Goal: Task Accomplishment & Management: Manage account settings

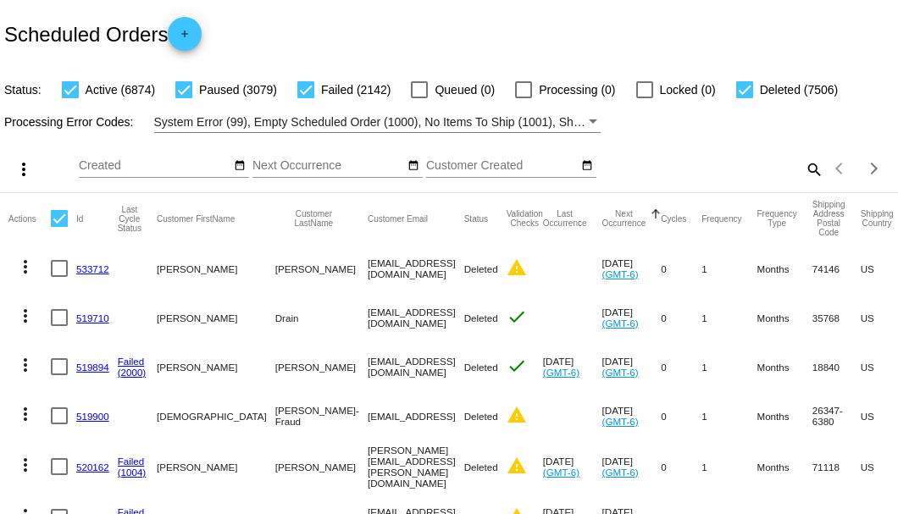
click at [808, 182] on mat-icon "search" at bounding box center [813, 169] width 20 height 26
click at [808, 173] on input "Search" at bounding box center [712, 166] width 224 height 14
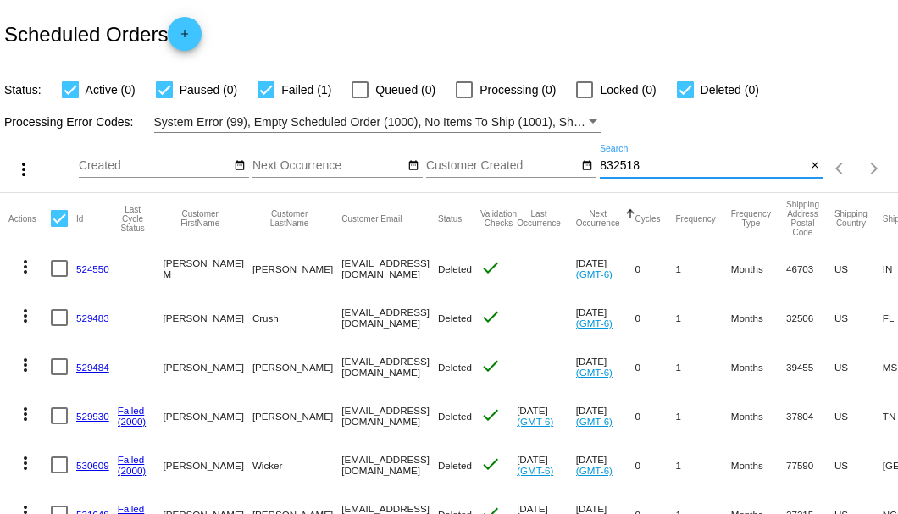
click at [639, 173] on input "832518" at bounding box center [703, 166] width 206 height 14
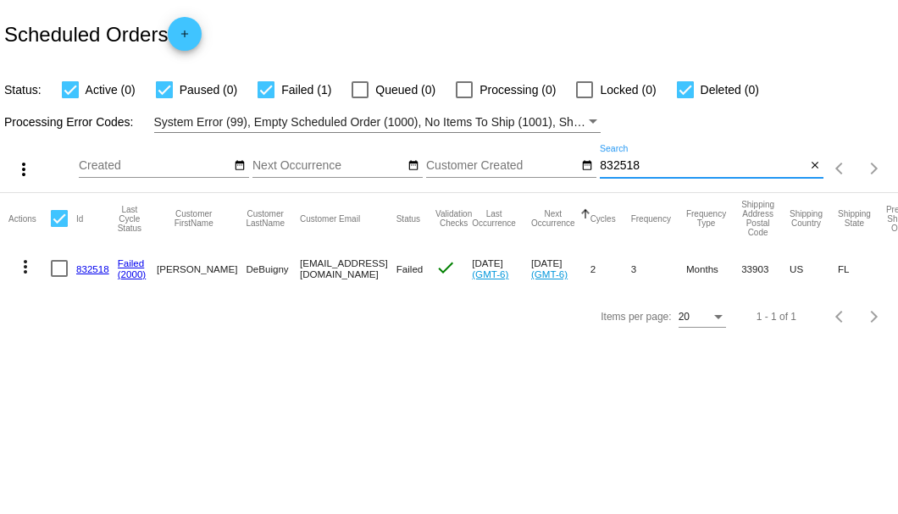
type input "832518"
click at [88, 265] on link "832518" at bounding box center [92, 269] width 33 height 11
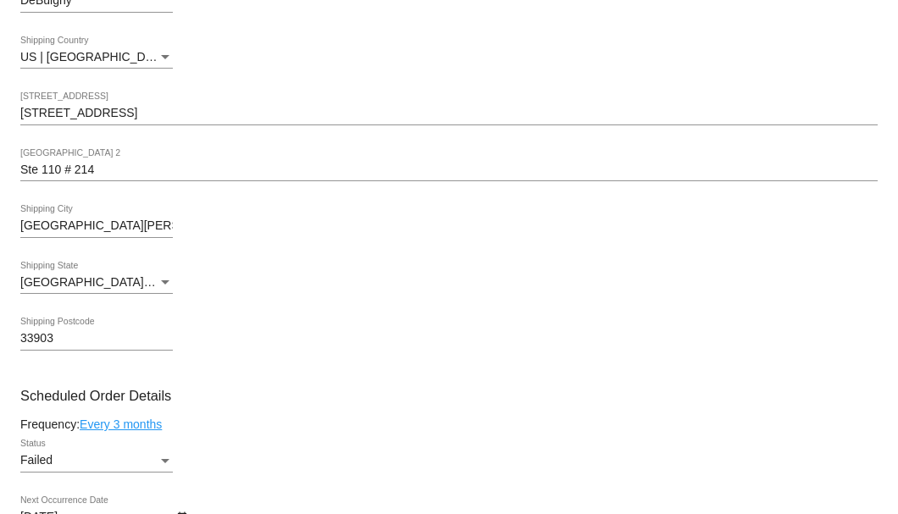
scroll to position [903, 0]
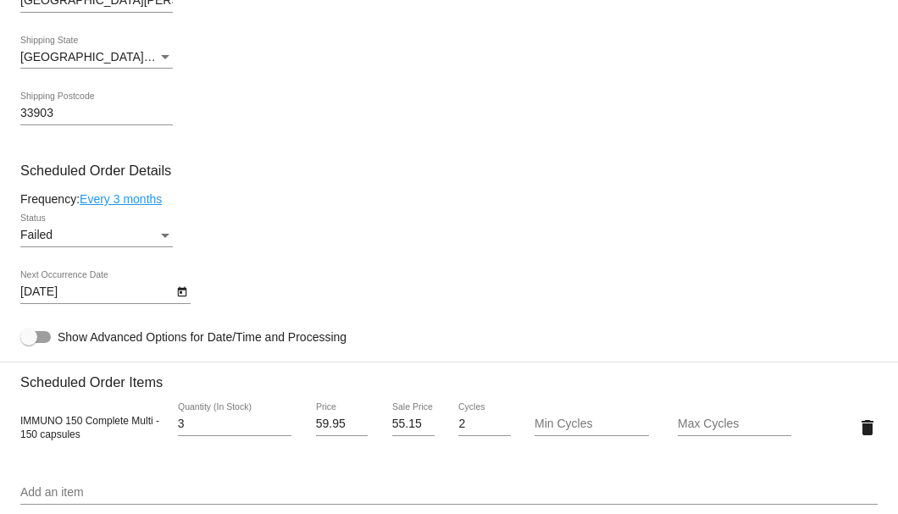
click at [169, 232] on div "Status" at bounding box center [165, 236] width 15 height 14
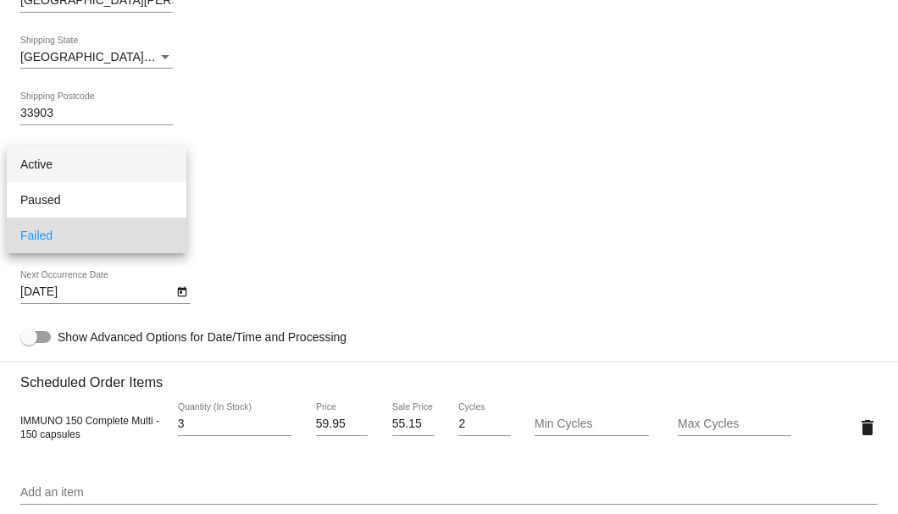
click at [130, 163] on span "Active" at bounding box center [96, 165] width 153 height 36
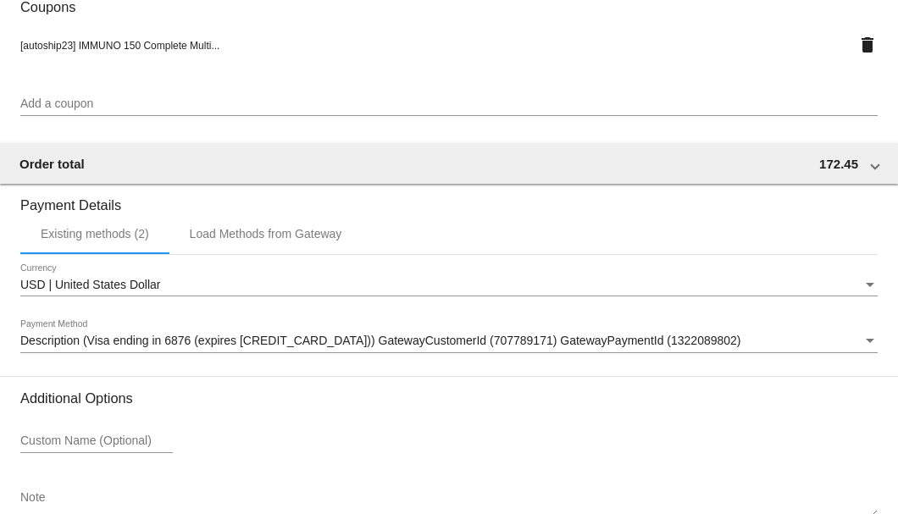
scroll to position [1683, 0]
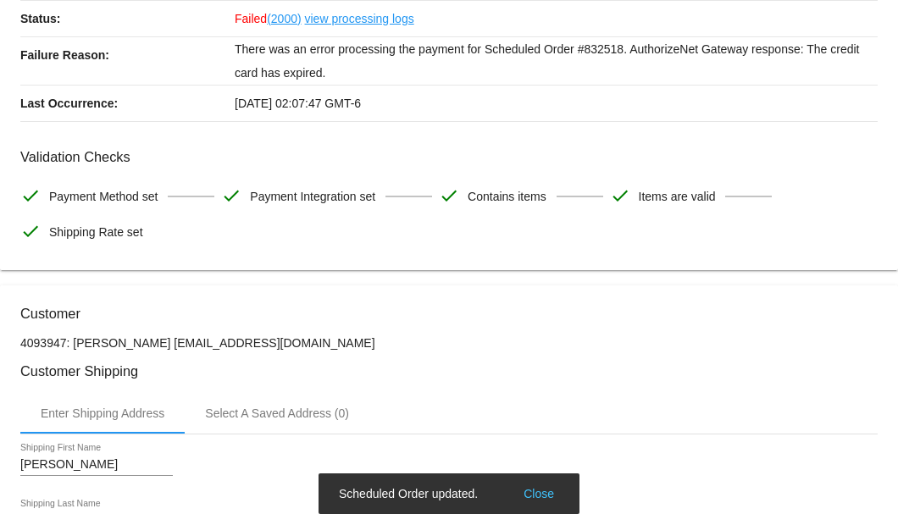
scroll to position [0, 0]
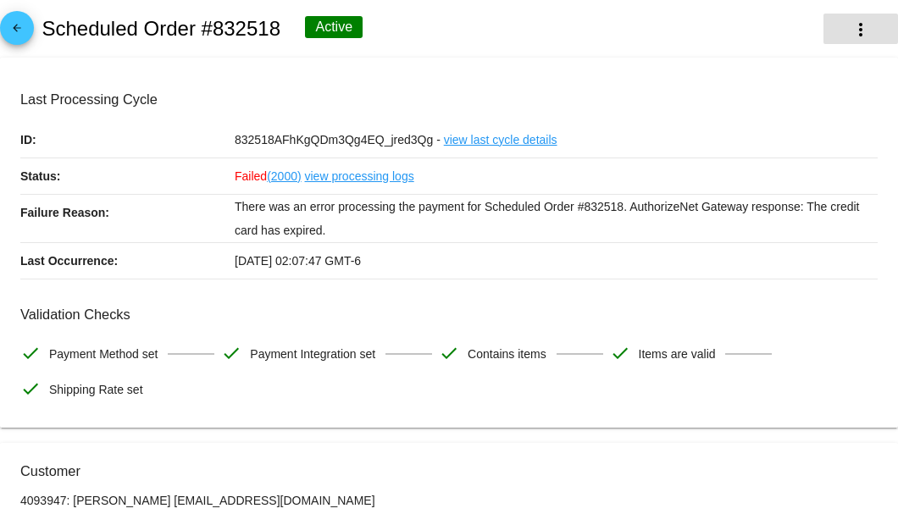
click at [852, 31] on mat-icon "more_vert" at bounding box center [861, 29] width 20 height 20
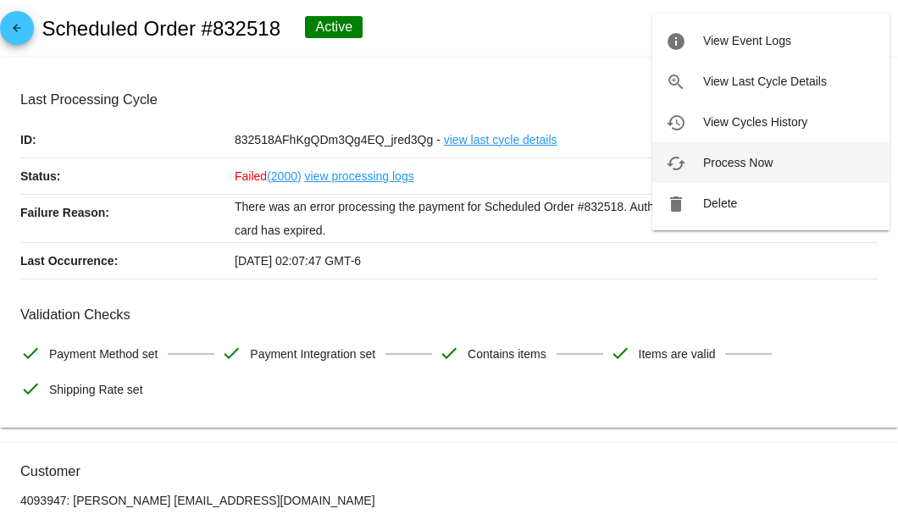
click at [741, 161] on span "Process Now" at bounding box center [737, 163] width 69 height 14
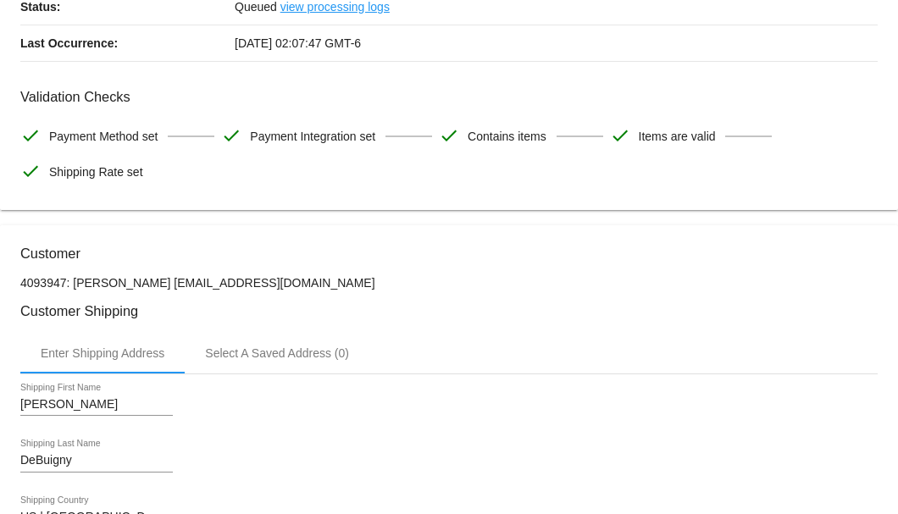
scroll to position [339, 0]
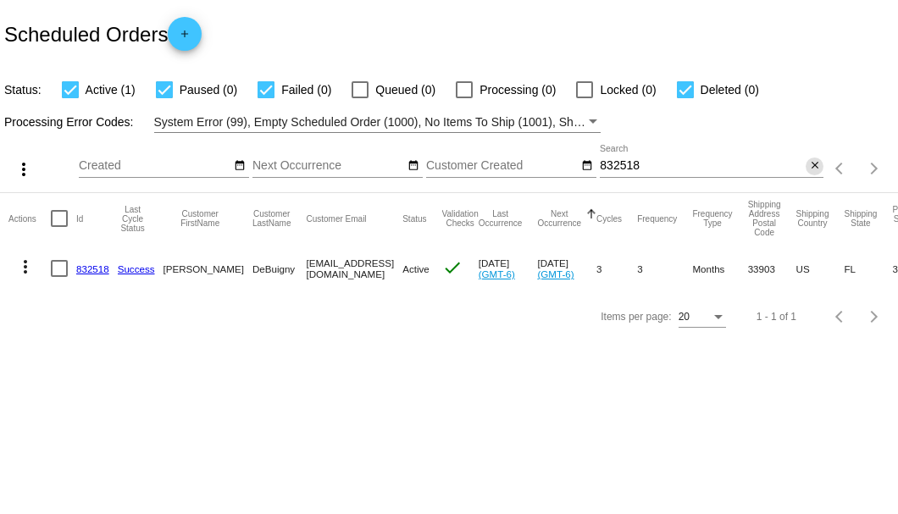
click at [812, 164] on mat-icon "close" at bounding box center [815, 166] width 12 height 14
click at [812, 164] on mat-icon "search" at bounding box center [813, 169] width 20 height 26
click at [812, 164] on input "Search" at bounding box center [712, 166] width 224 height 14
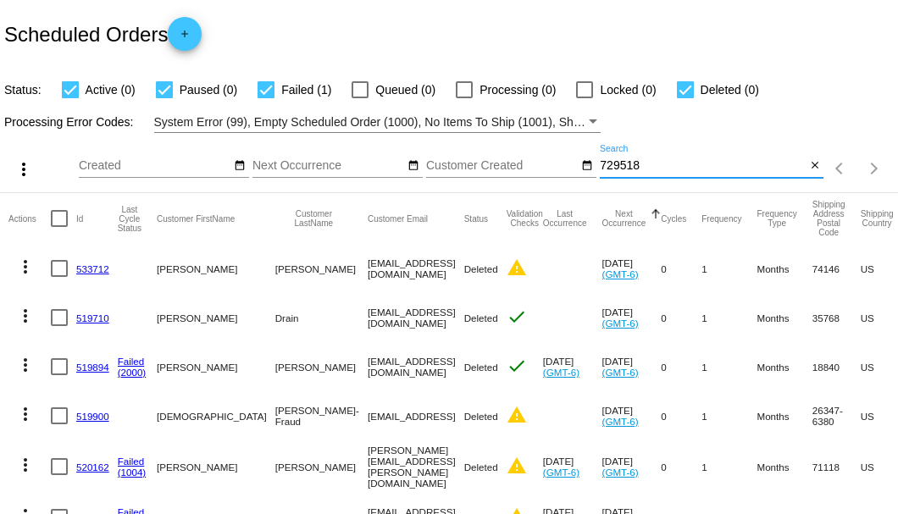
click at [663, 173] on input "729518" at bounding box center [703, 166] width 206 height 14
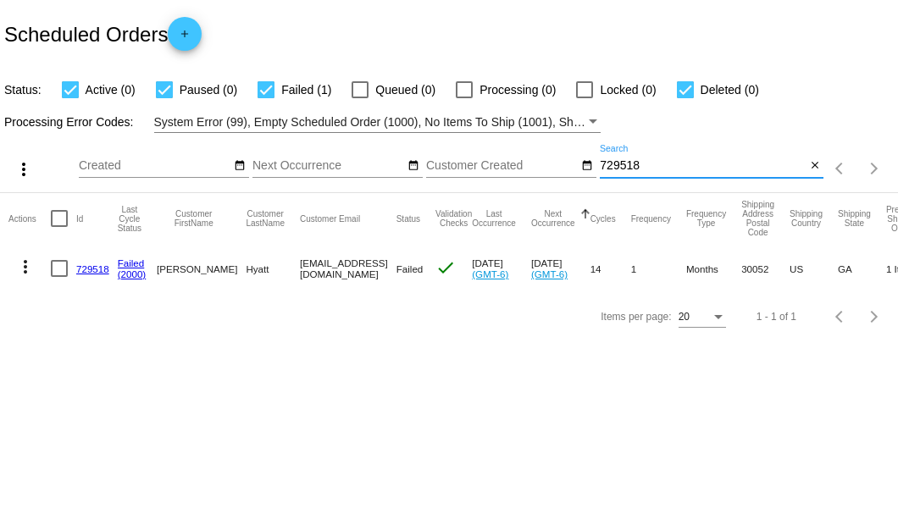
type input "729518"
click at [93, 264] on link "729518" at bounding box center [92, 269] width 33 height 11
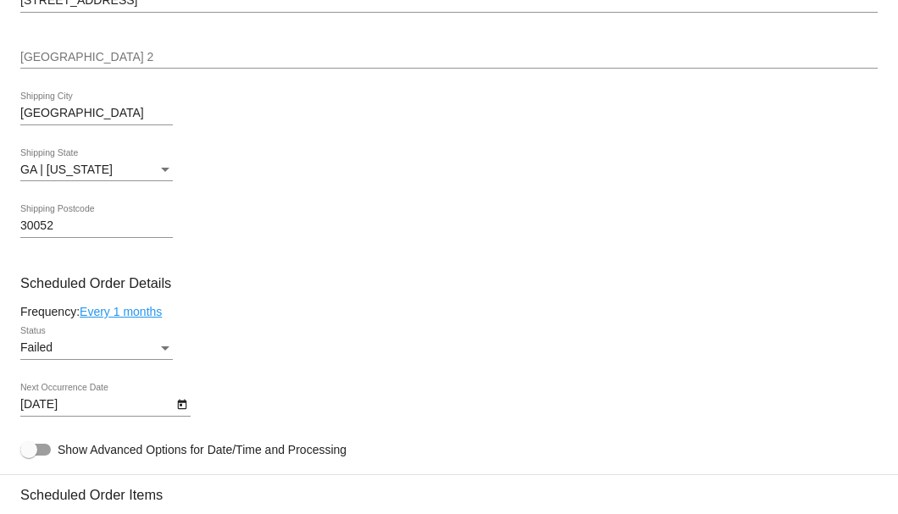
scroll to position [1017, 0]
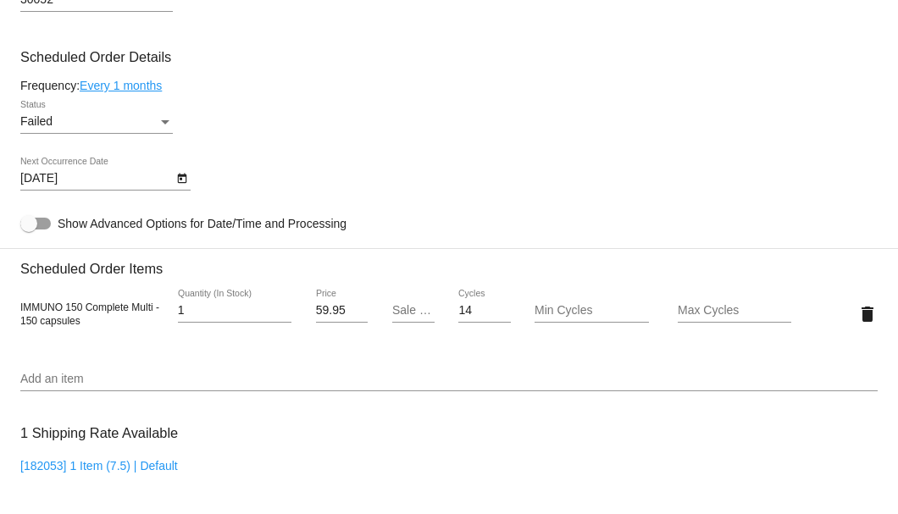
click at [159, 124] on div "Status" at bounding box center [165, 122] width 15 height 14
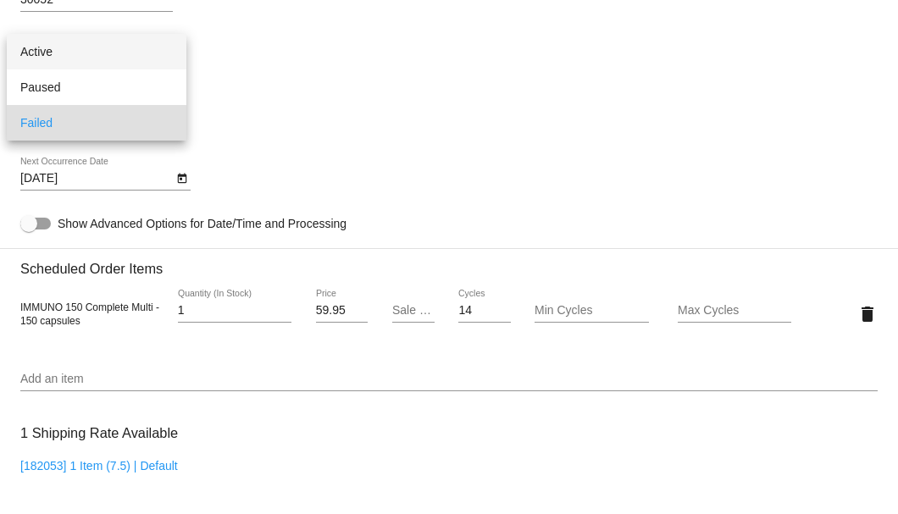
click at [108, 61] on span "Active" at bounding box center [96, 52] width 153 height 36
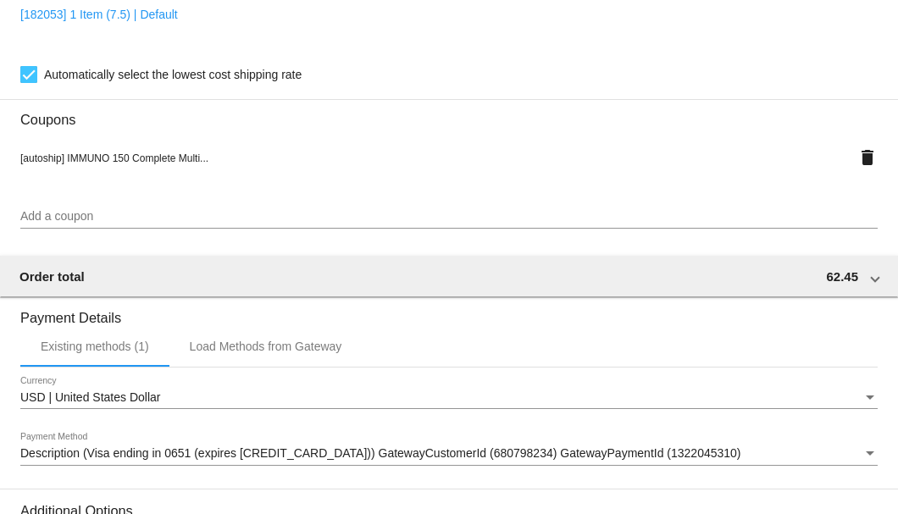
scroll to position [1683, 0]
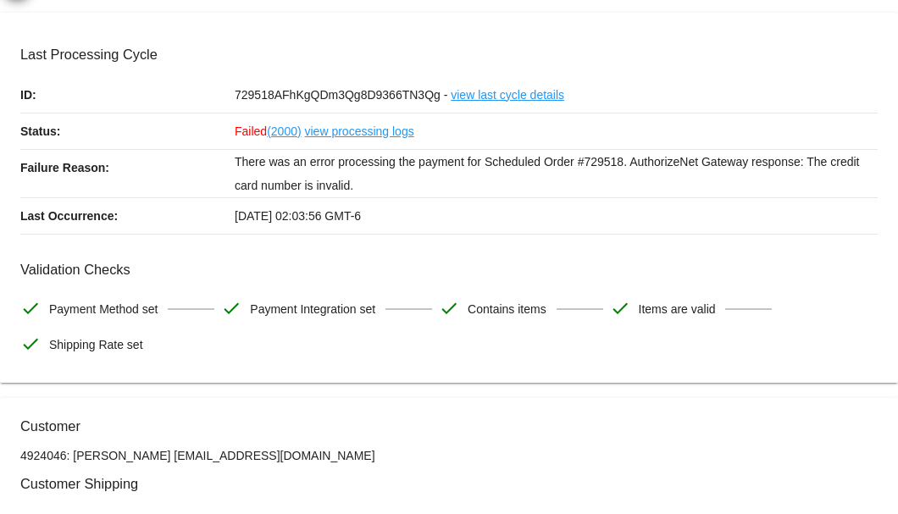
scroll to position [0, 0]
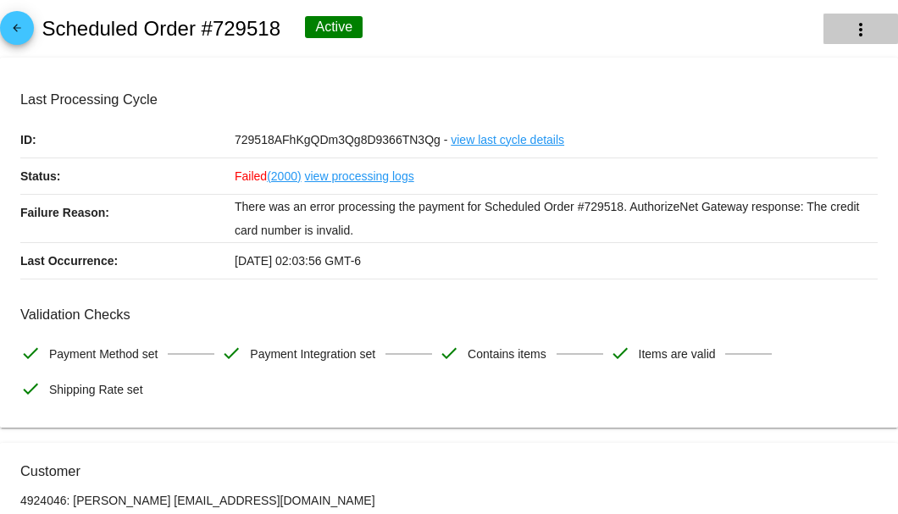
click at [851, 31] on mat-icon "more_vert" at bounding box center [861, 29] width 20 height 20
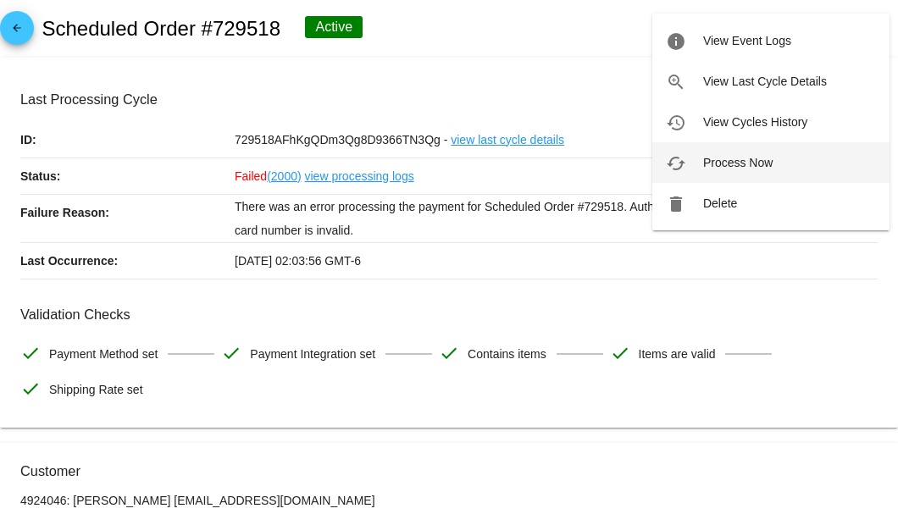
click at [727, 164] on span "Process Now" at bounding box center [737, 163] width 69 height 14
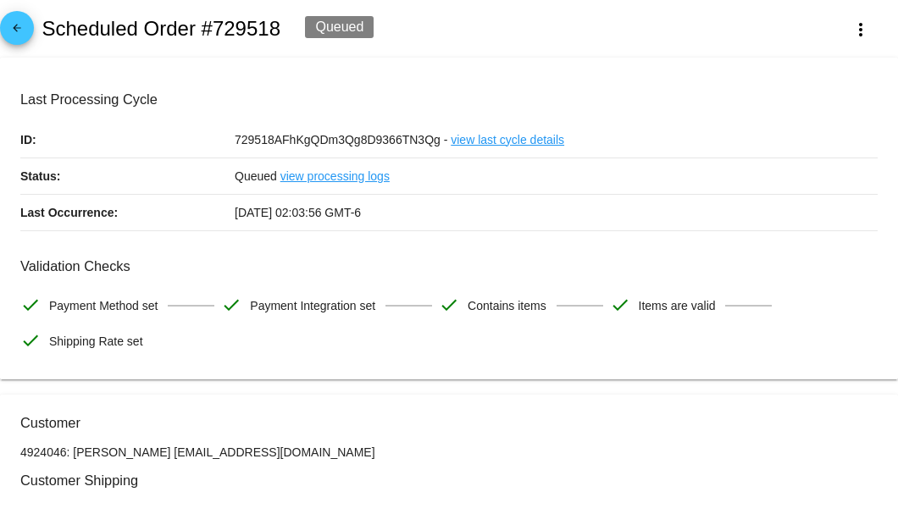
drag, startPoint x: 269, startPoint y: 447, endPoint x: 146, endPoint y: 449, distance: 123.7
click at [146, 449] on p "4924046: Donald Hyatt donhyatt35@gmail.com" at bounding box center [449, 453] width 858 height 14
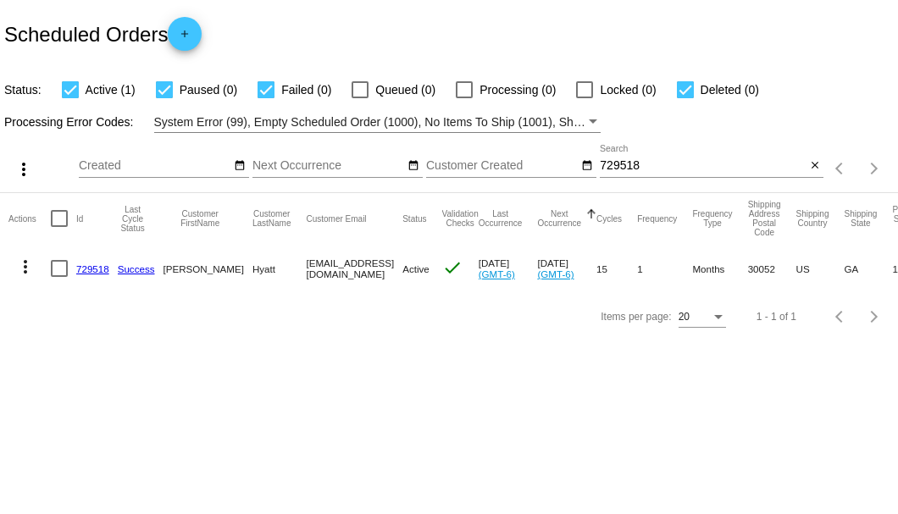
click at [621, 166] on input "729518" at bounding box center [703, 166] width 206 height 14
type input "8"
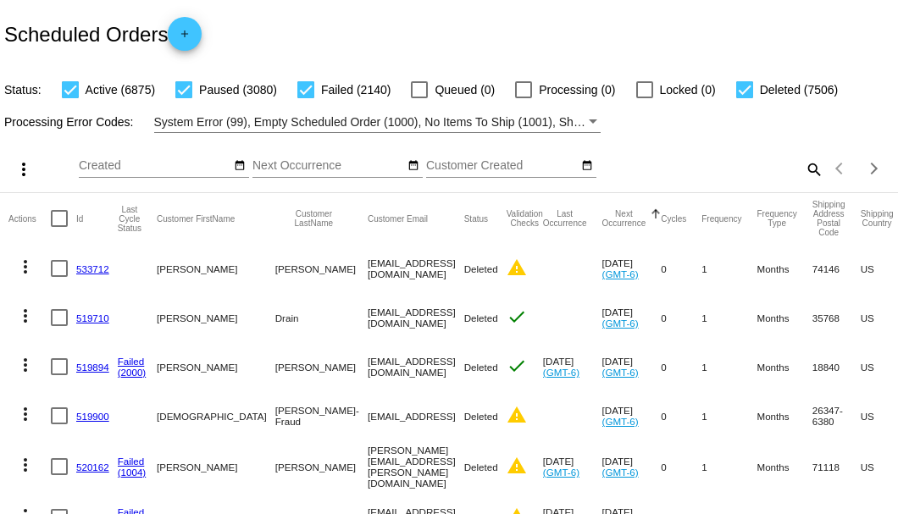
click at [807, 182] on mat-icon "search" at bounding box center [813, 169] width 20 height 26
click at [805, 173] on input "Search" at bounding box center [712, 166] width 224 height 14
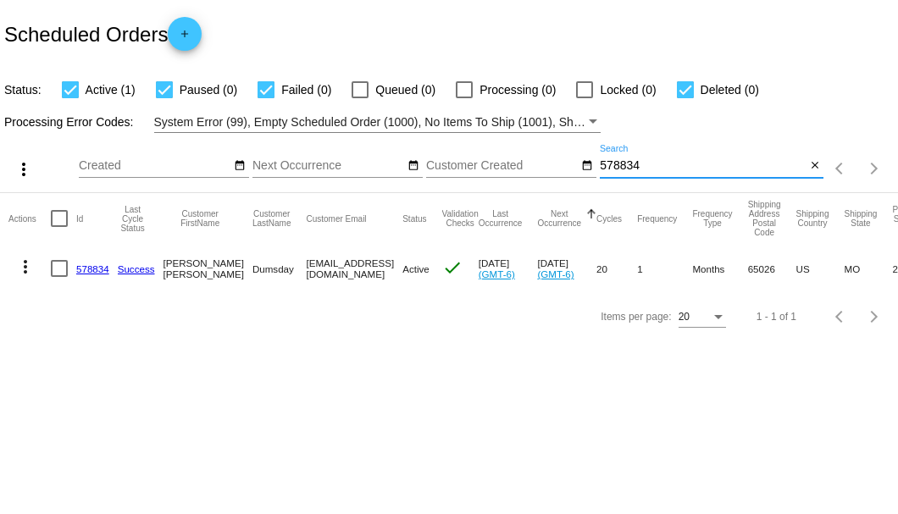
type input "578834"
click at [93, 267] on link "578834" at bounding box center [92, 269] width 33 height 11
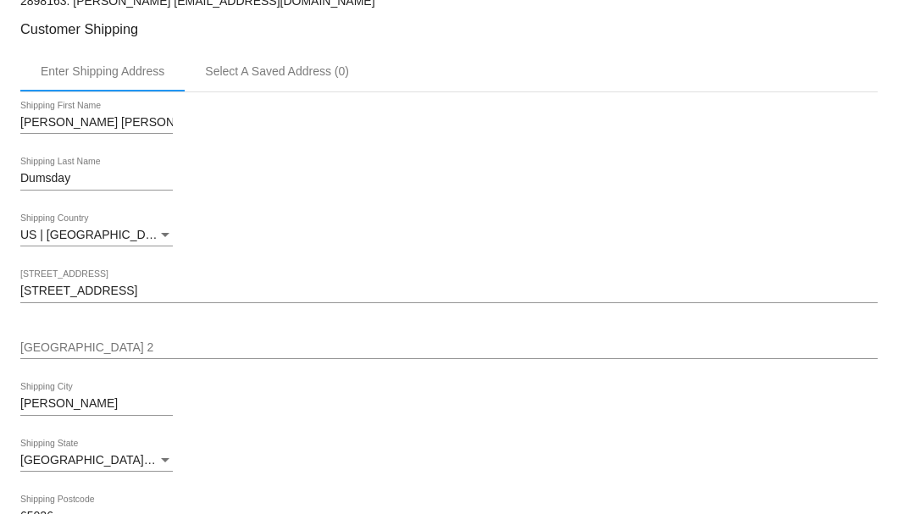
scroll to position [282, 0]
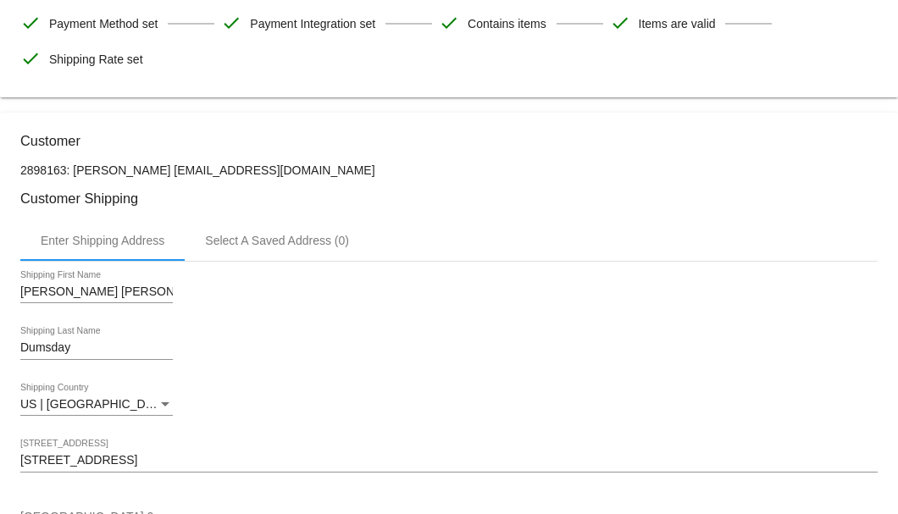
drag, startPoint x: 329, startPoint y: 168, endPoint x: 179, endPoint y: 171, distance: 150.0
click at [179, 171] on p "2898163: Terri Beth Dumsday tbdumsday@protonmail.com" at bounding box center [449, 171] width 858 height 14
copy p "tbdumsday@protonmail.com"
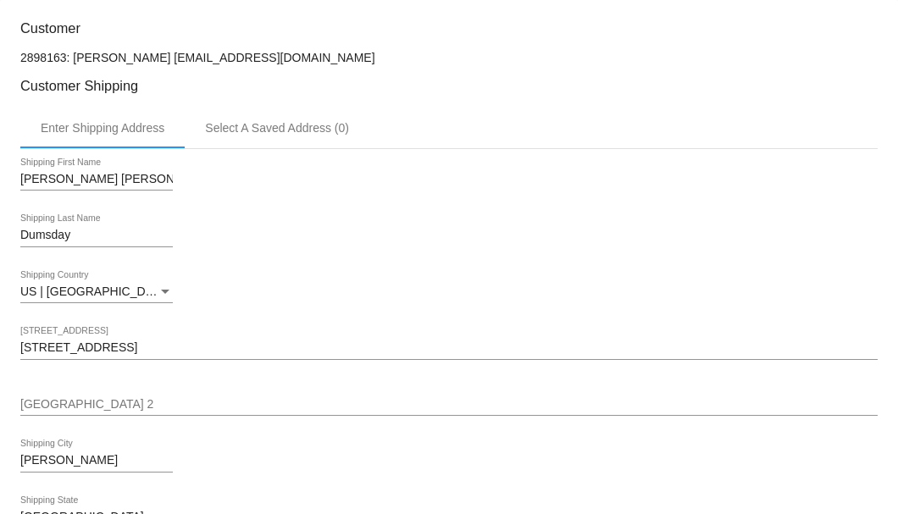
scroll to position [225, 0]
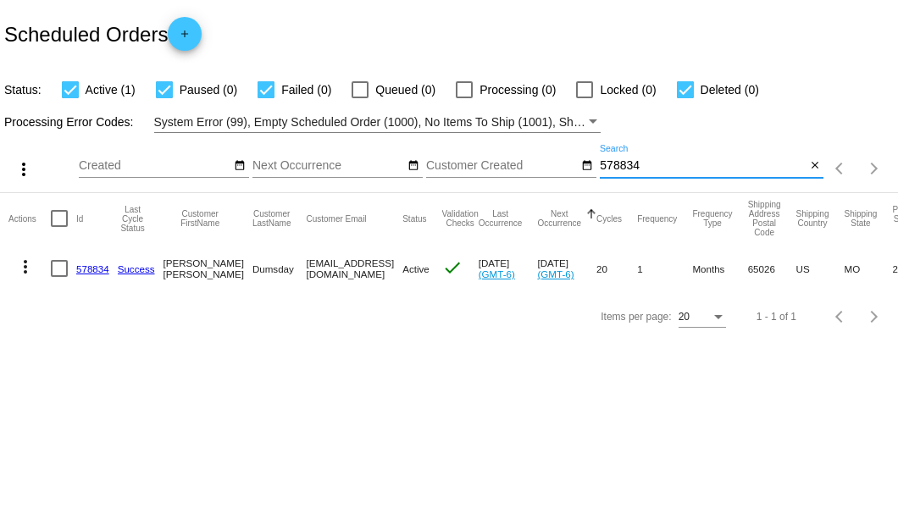
drag, startPoint x: 656, startPoint y: 165, endPoint x: 602, endPoint y: 175, distance: 55.0
click at [602, 175] on div "578834 Search" at bounding box center [703, 161] width 206 height 33
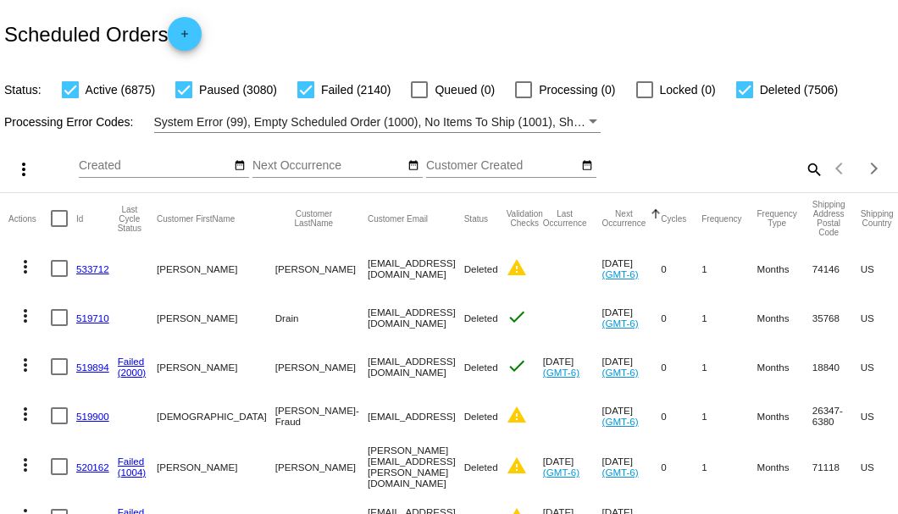
click at [809, 182] on mat-icon "search" at bounding box center [813, 169] width 20 height 26
click at [809, 173] on input "Search" at bounding box center [712, 166] width 224 height 14
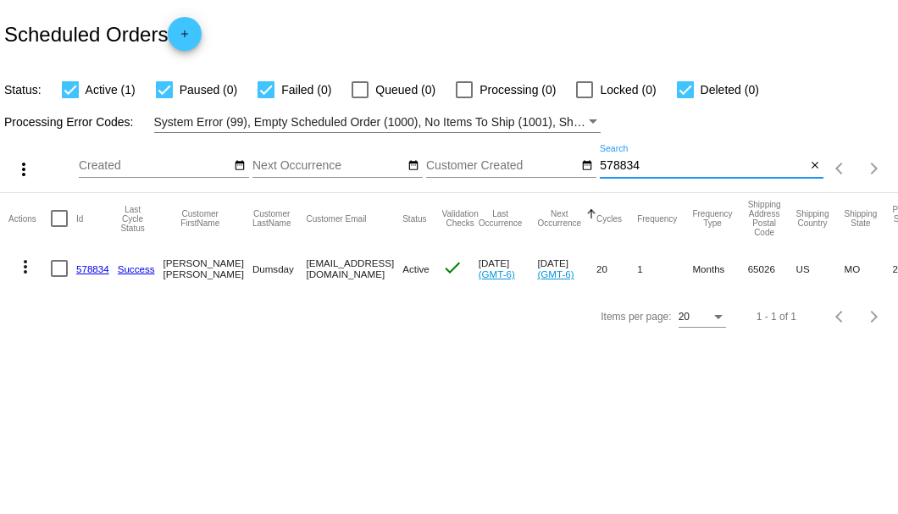
type input "578834"
click at [92, 268] on link "578834" at bounding box center [92, 269] width 33 height 11
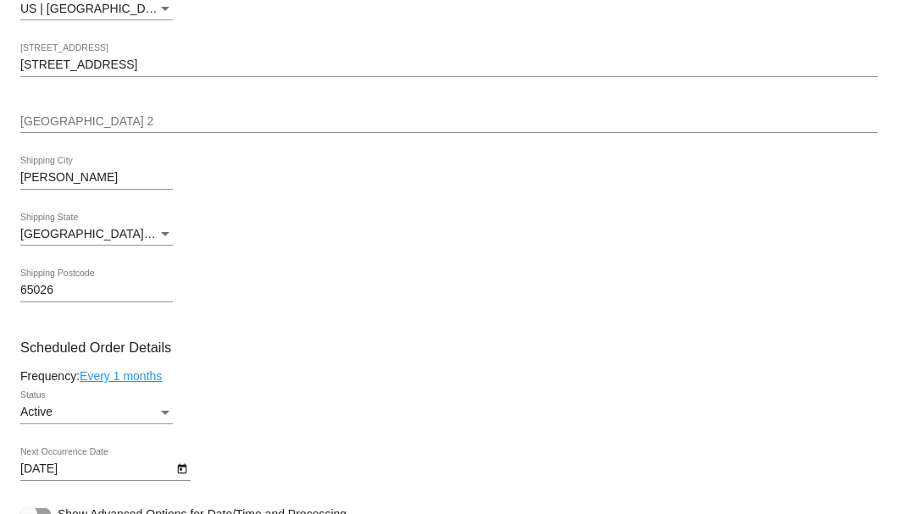
scroll to position [1017, 0]
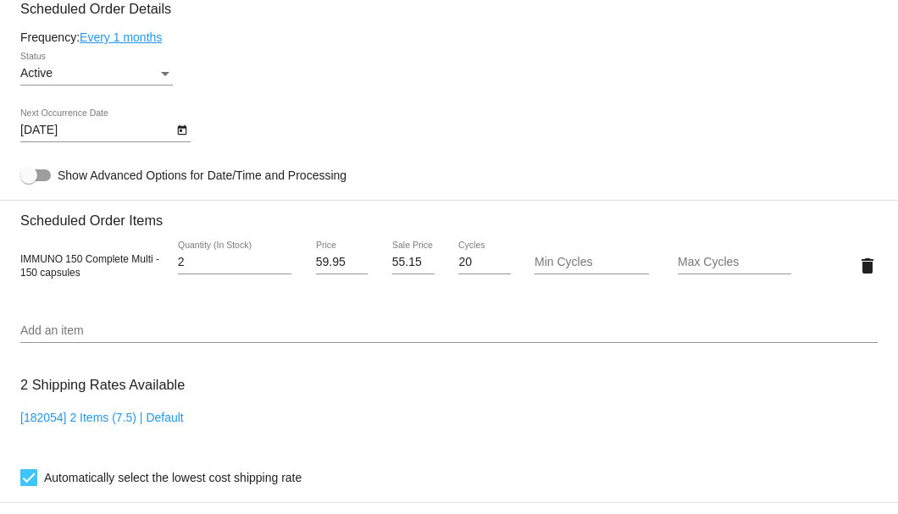
click at [179, 132] on icon "Open calendar" at bounding box center [182, 130] width 12 height 20
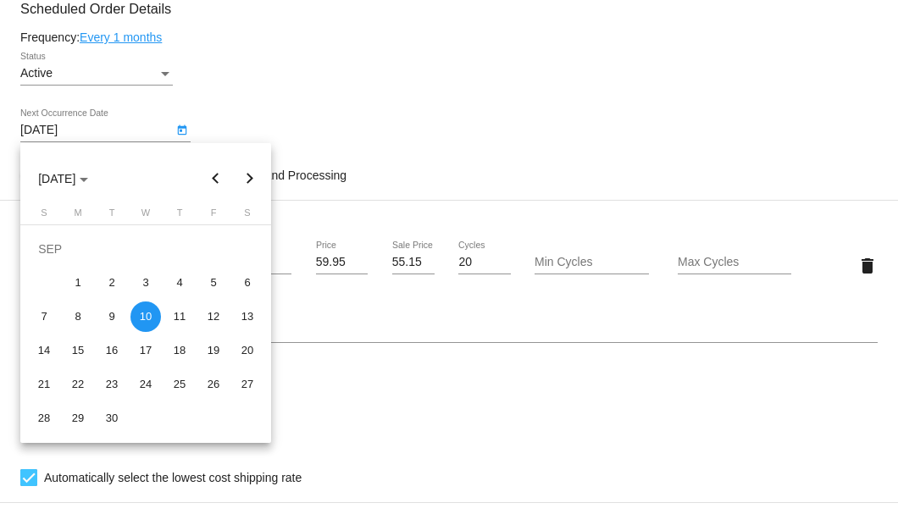
click at [215, 176] on button "Previous month" at bounding box center [216, 179] width 34 height 34
click at [178, 381] on div "28" at bounding box center [179, 384] width 31 height 31
type input "8/28/2025"
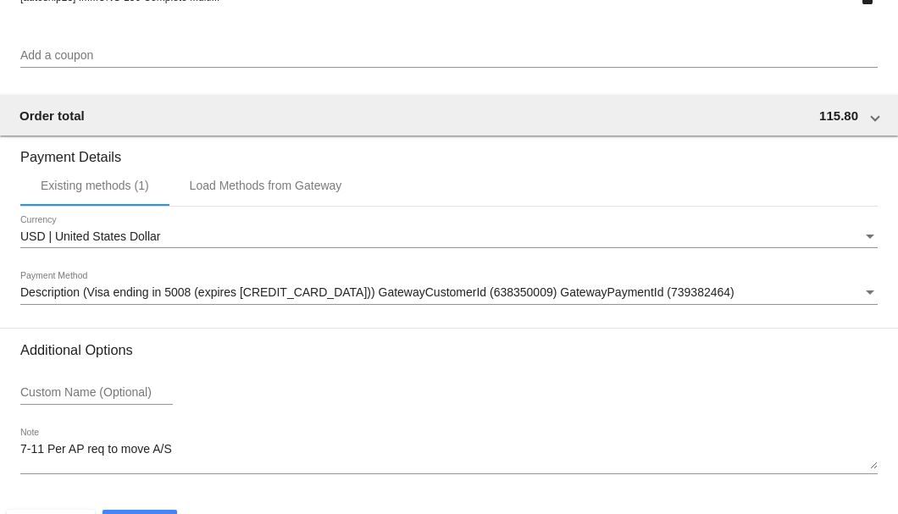
scroll to position [1635, 0]
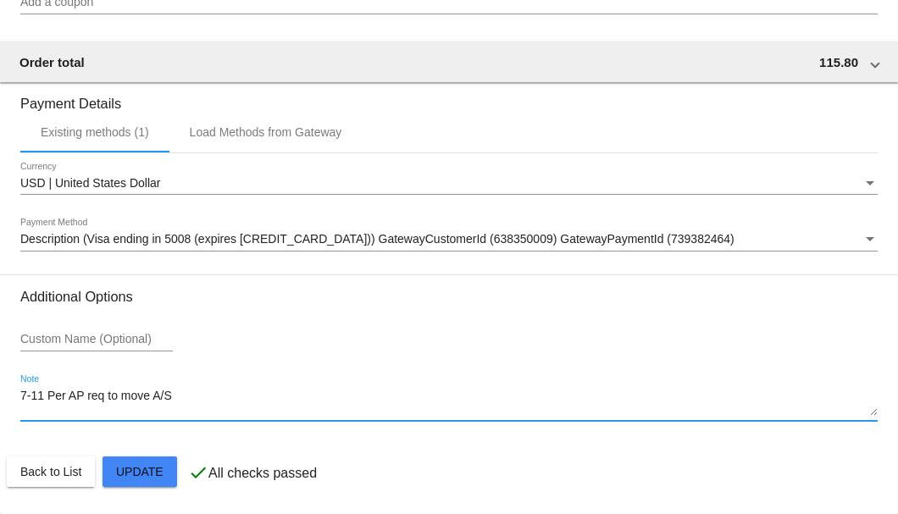
drag, startPoint x: 177, startPoint y: 400, endPoint x: 3, endPoint y: 399, distance: 174.6
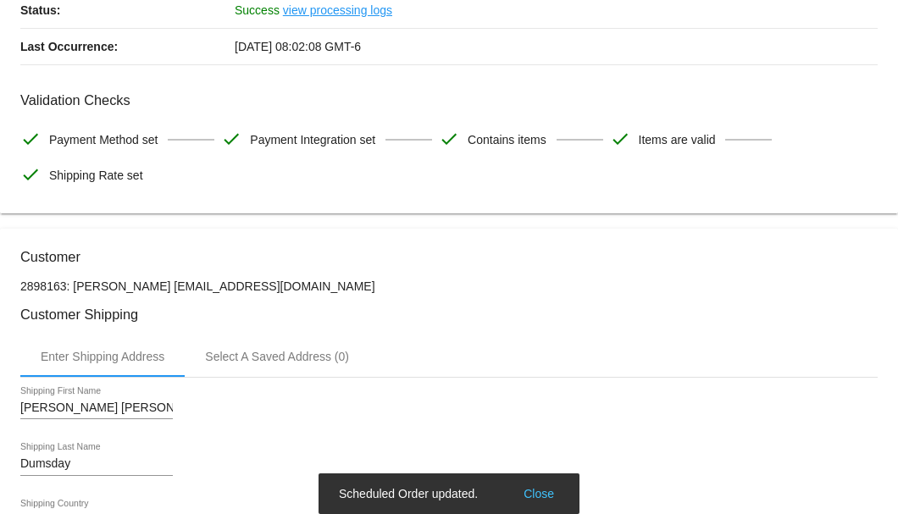
scroll to position [0, 0]
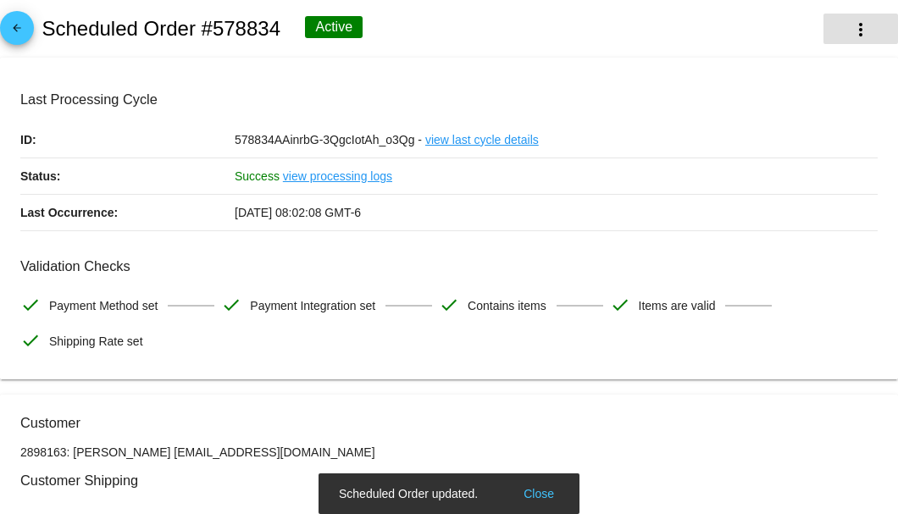
type textarea "***A/S/SB"
click at [857, 36] on mat-icon "more_vert" at bounding box center [861, 29] width 20 height 20
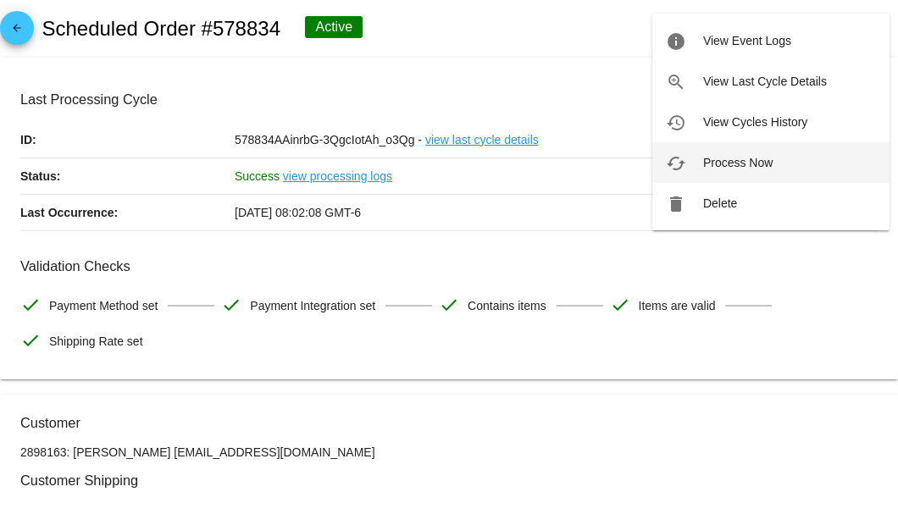
click at [731, 164] on span "Process Now" at bounding box center [737, 163] width 69 height 14
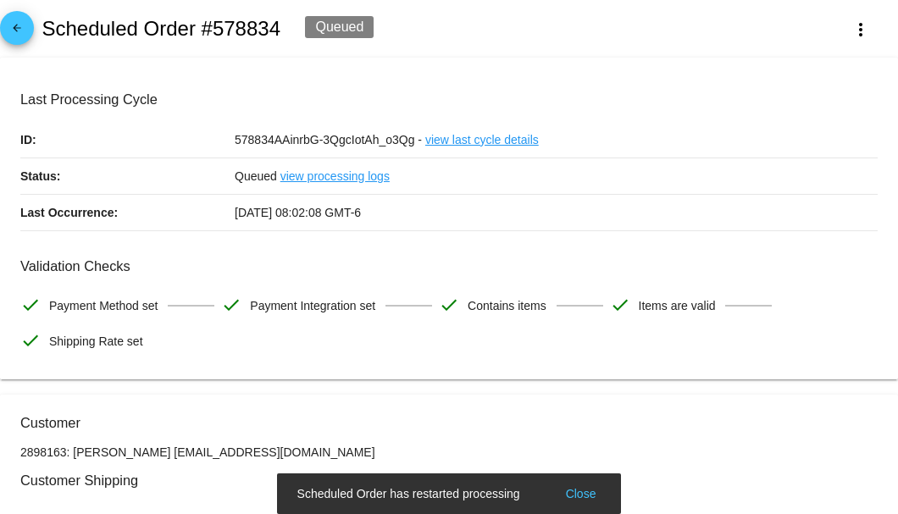
scroll to position [282, 0]
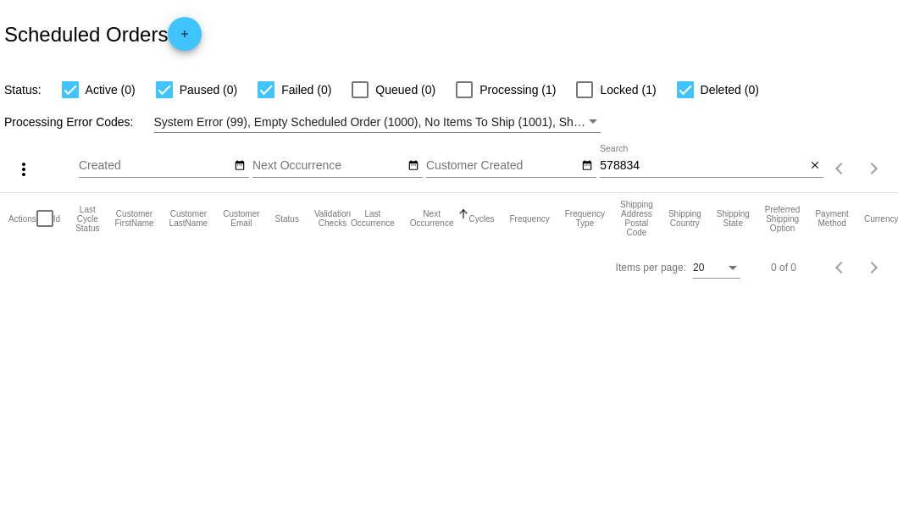
click at [648, 166] on input "578834" at bounding box center [703, 166] width 206 height 14
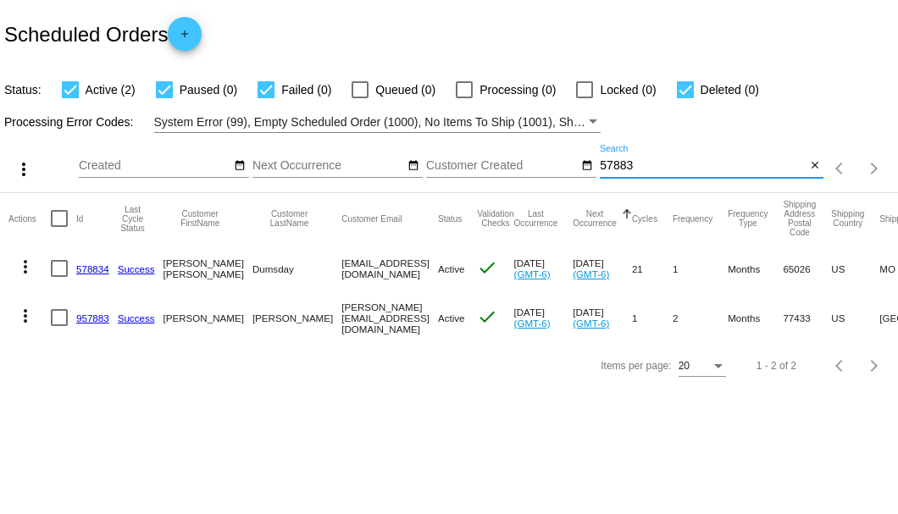
type input "578834"
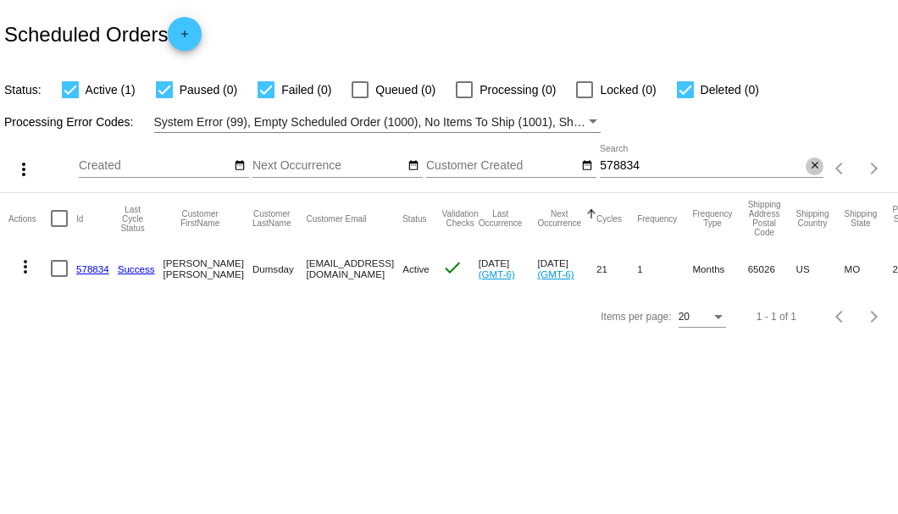
click at [813, 169] on mat-icon "close" at bounding box center [815, 166] width 12 height 14
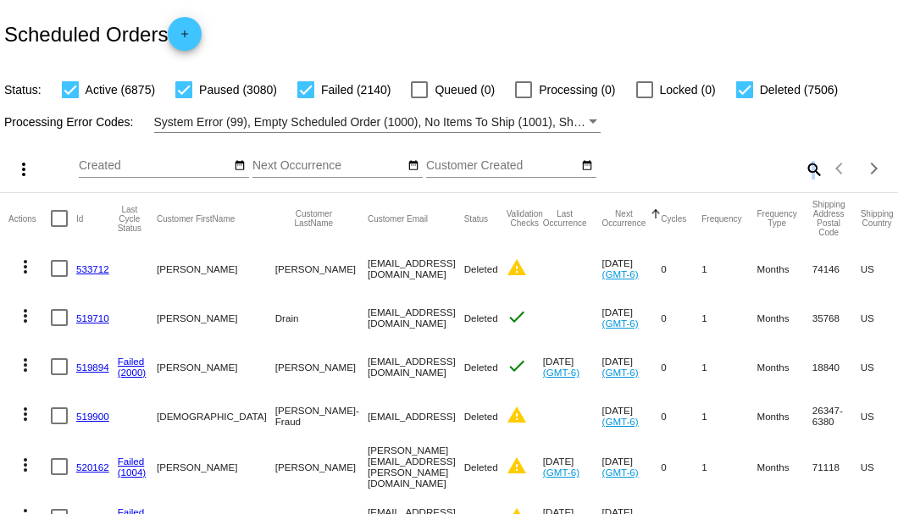
click at [806, 182] on mat-icon "search" at bounding box center [813, 169] width 20 height 26
click at [806, 173] on input "Search" at bounding box center [712, 166] width 224 height 14
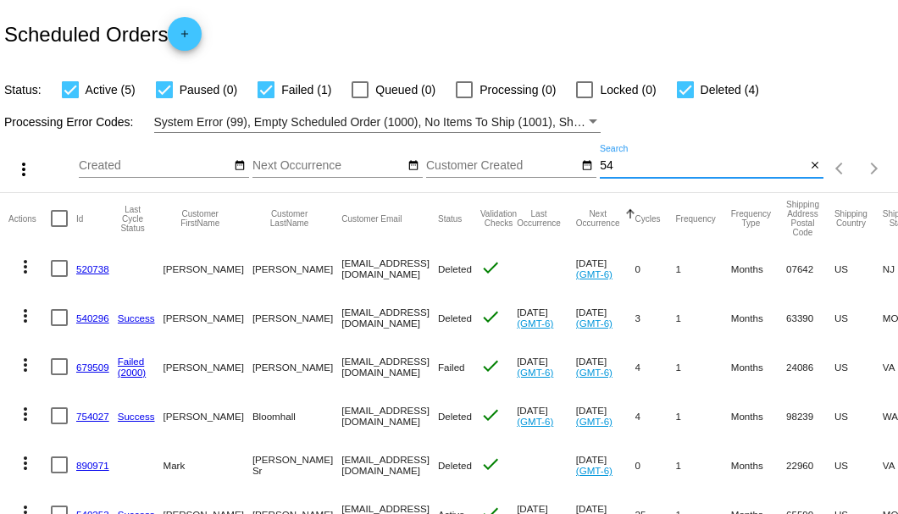
type input "5"
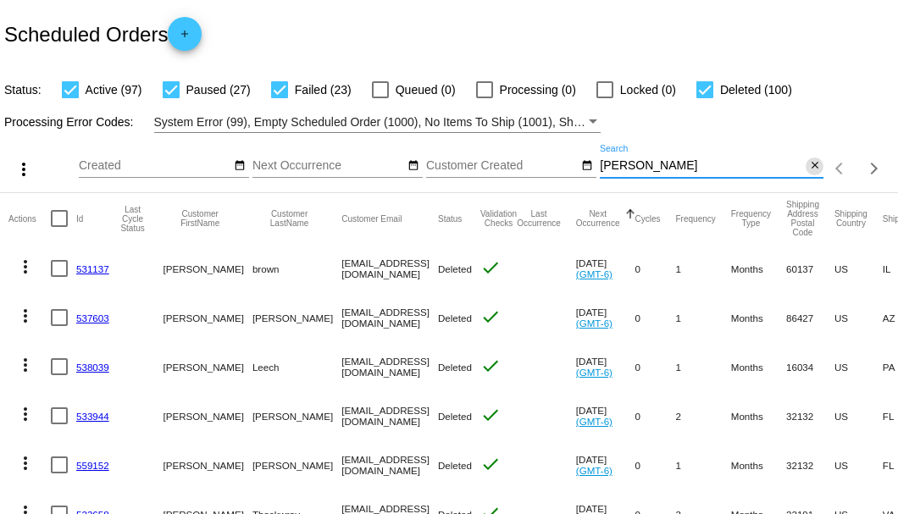
type input "[PERSON_NAME]"
click at [809, 173] on mat-icon "close" at bounding box center [815, 166] width 12 height 14
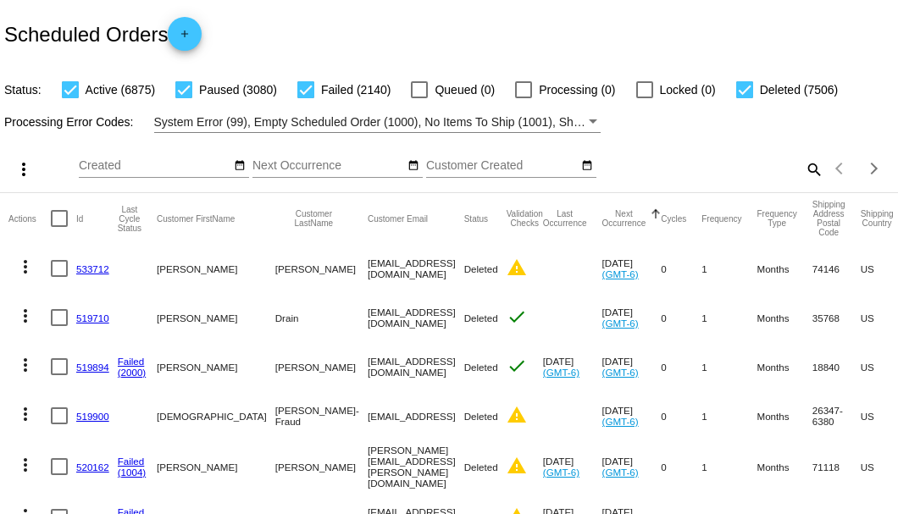
click at [803, 182] on mat-icon "search" at bounding box center [813, 169] width 20 height 26
click at [801, 173] on input "Search" at bounding box center [712, 166] width 224 height 14
paste input "birddoggerlee@yahoo.com"
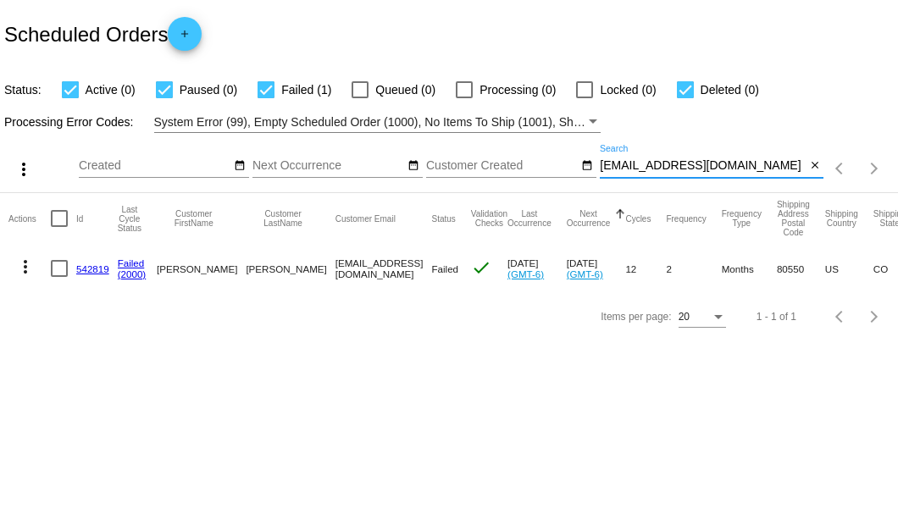
type input "birddoggerlee@yahoo.com"
click at [81, 269] on link "542819" at bounding box center [92, 269] width 33 height 11
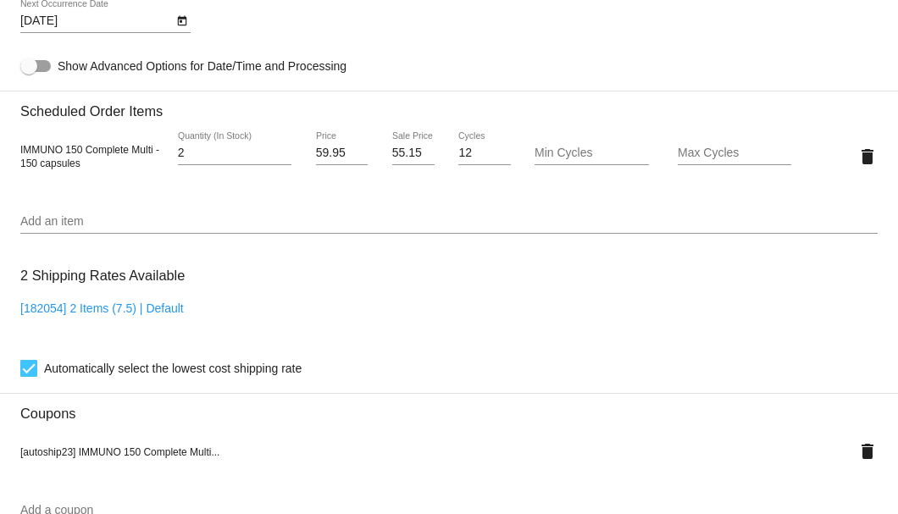
scroll to position [949, 0]
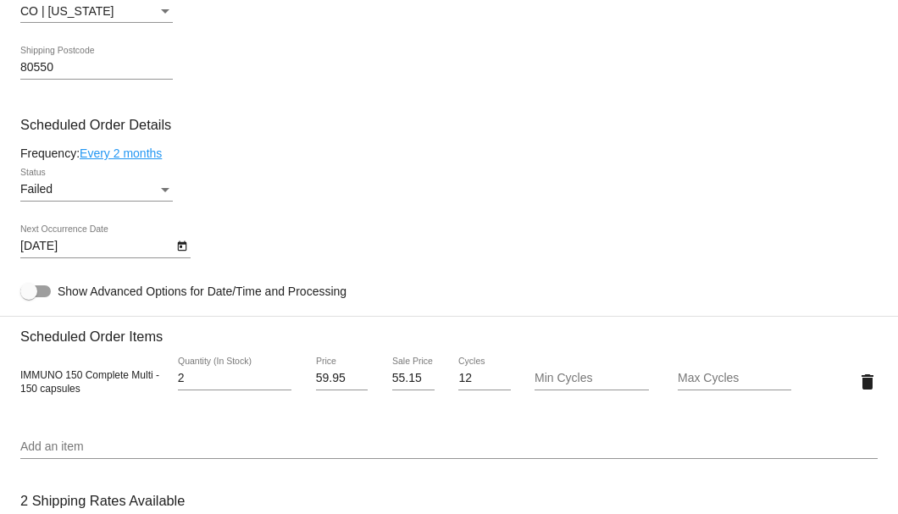
click at [163, 186] on div "Status" at bounding box center [165, 190] width 15 height 14
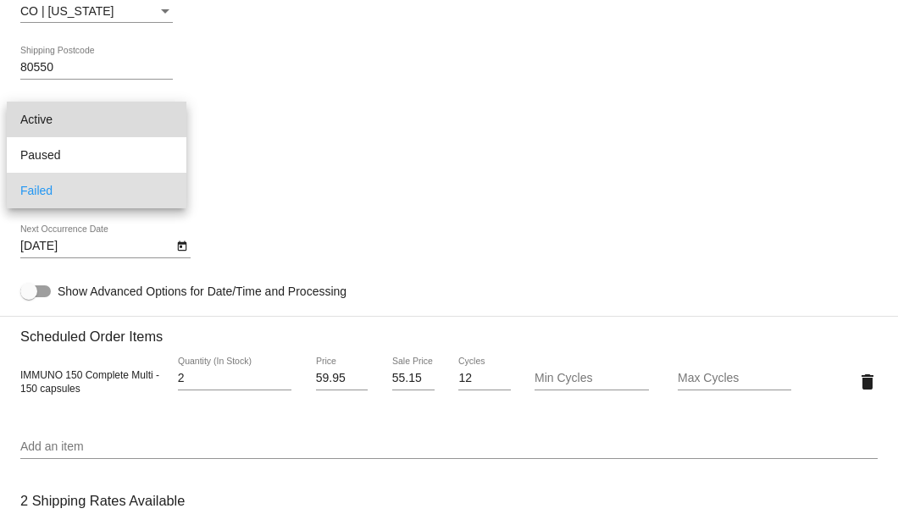
click at [130, 123] on span "Active" at bounding box center [96, 120] width 153 height 36
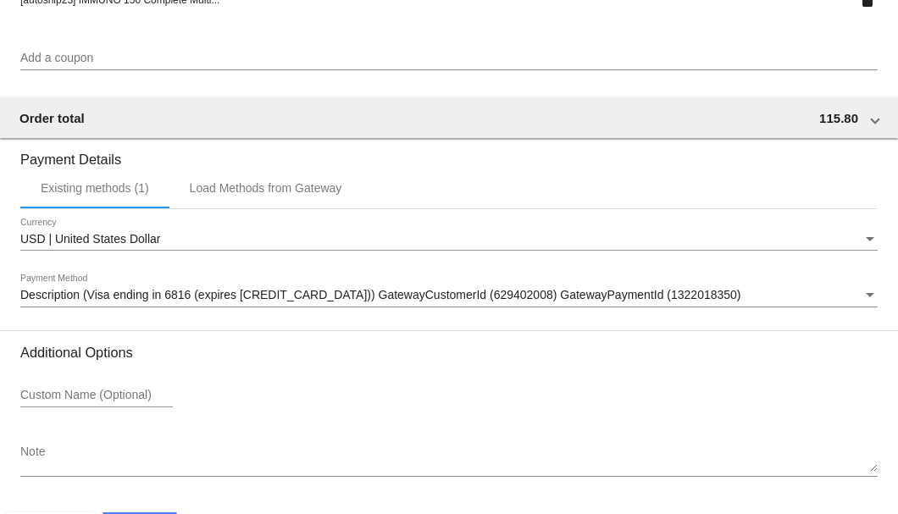
scroll to position [1683, 0]
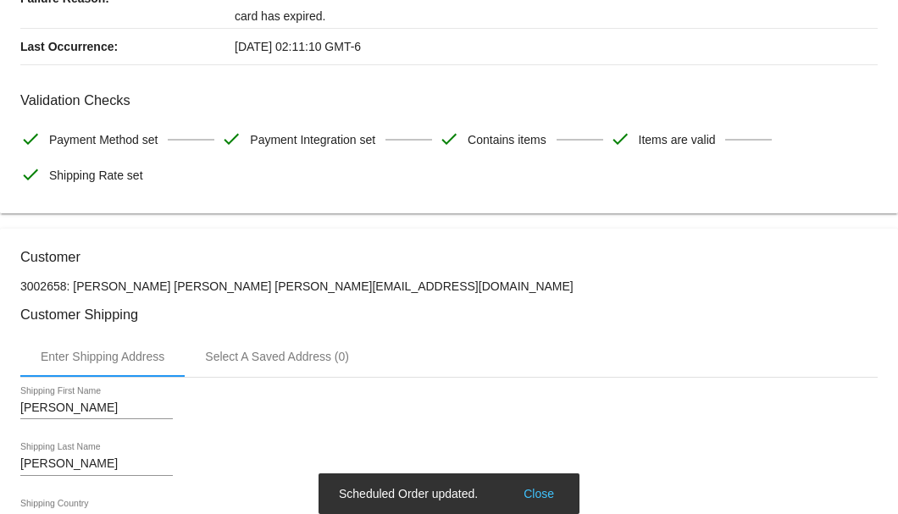
scroll to position [0, 0]
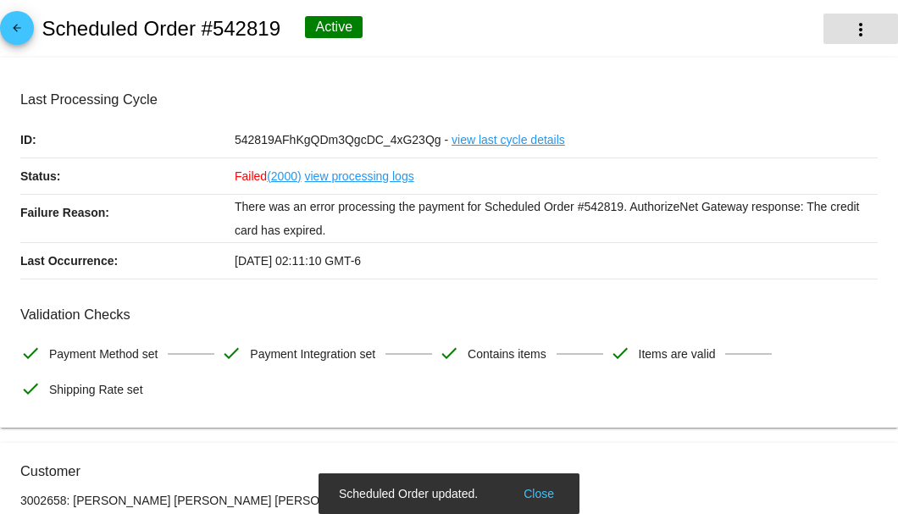
click at [851, 27] on mat-icon "more_vert" at bounding box center [861, 29] width 20 height 20
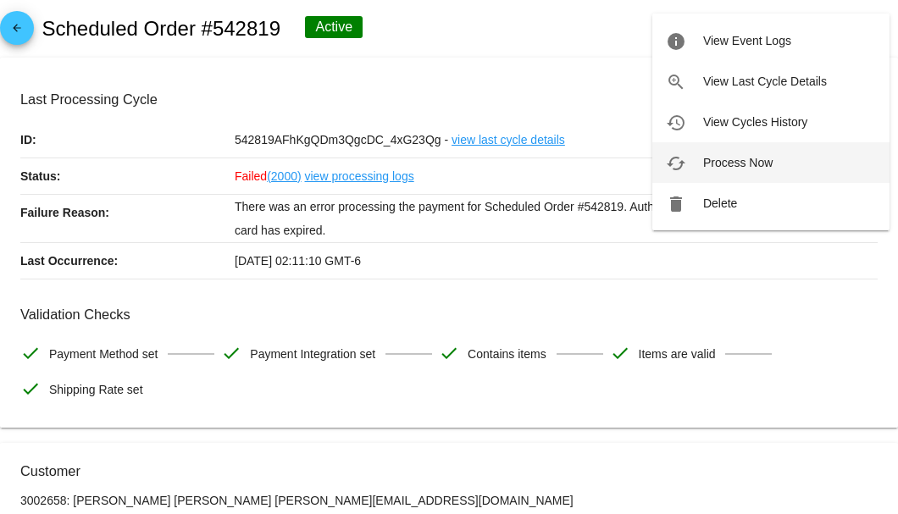
click at [743, 159] on span "Process Now" at bounding box center [737, 163] width 69 height 14
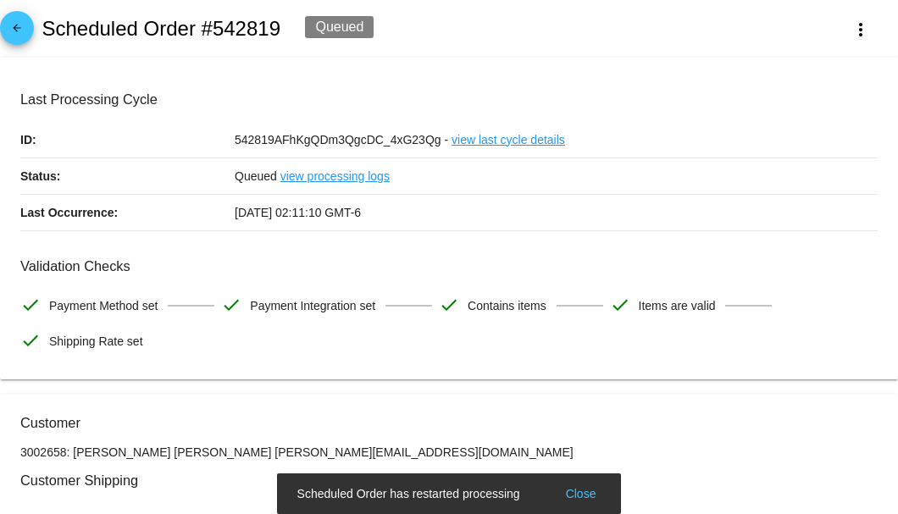
scroll to position [225, 0]
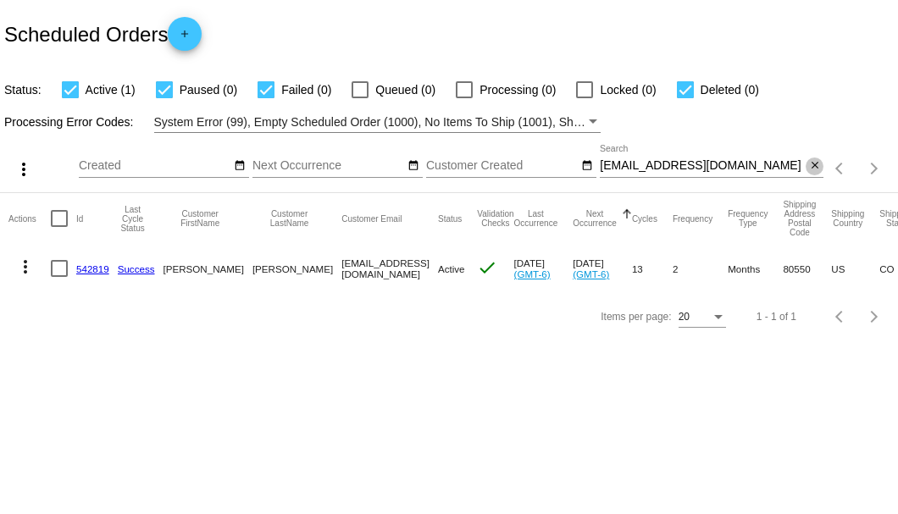
click at [809, 164] on mat-icon "close" at bounding box center [815, 166] width 12 height 14
click at [809, 164] on mat-icon "search" at bounding box center [813, 169] width 20 height 26
click at [809, 164] on input "Search" at bounding box center [712, 166] width 224 height 14
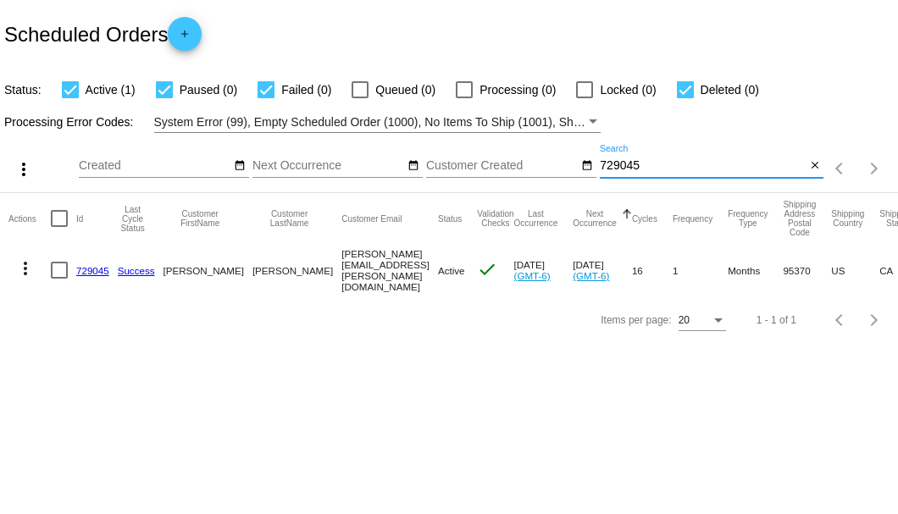
type input "729045"
click at [93, 269] on link "729045" at bounding box center [92, 270] width 33 height 11
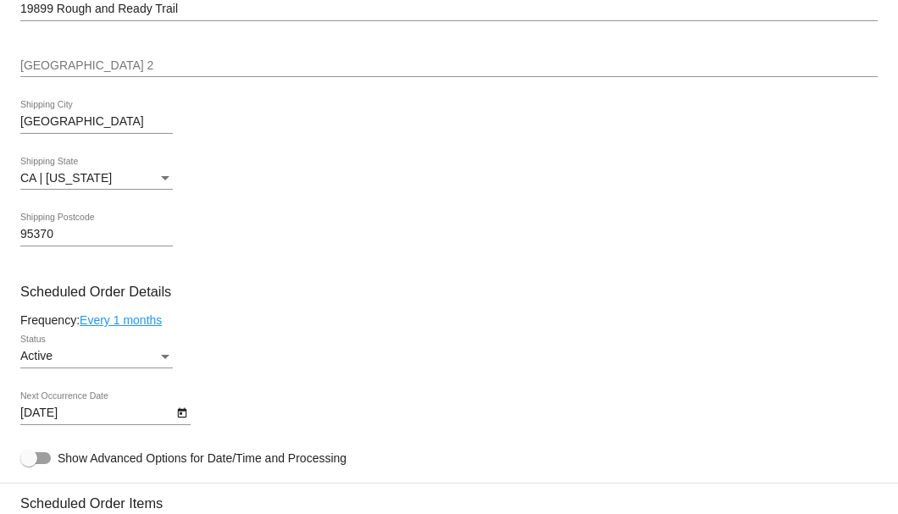
scroll to position [903, 0]
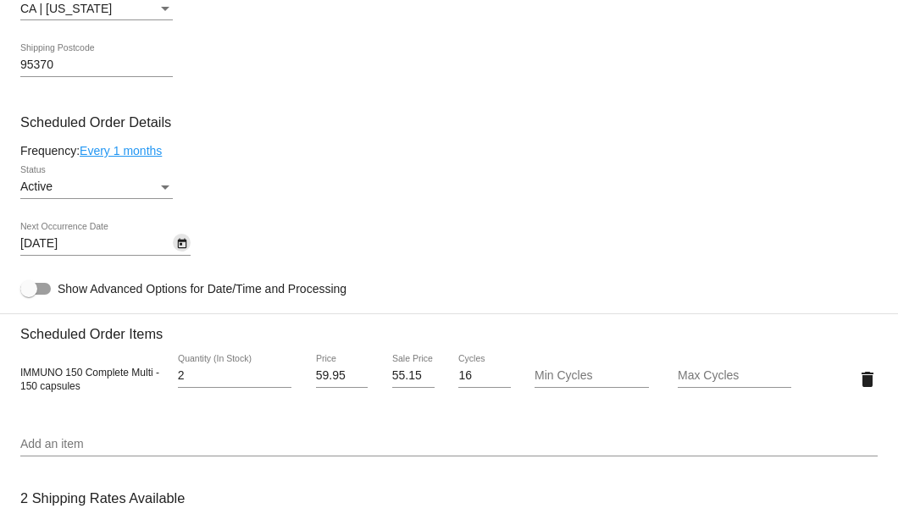
click at [178, 247] on icon "Open calendar" at bounding box center [182, 244] width 12 height 20
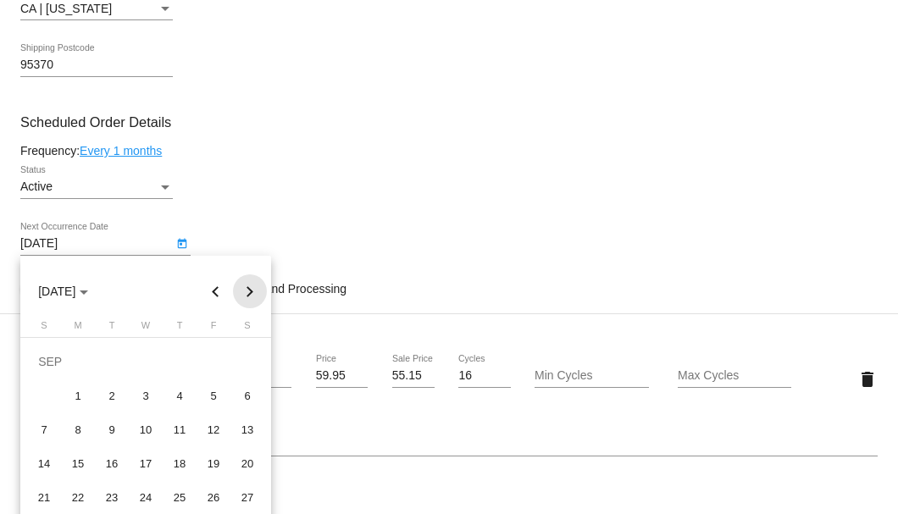
click at [247, 289] on button "Next month" at bounding box center [250, 292] width 34 height 34
click at [108, 494] on div "28" at bounding box center [112, 497] width 31 height 31
type input "10/28/2025"
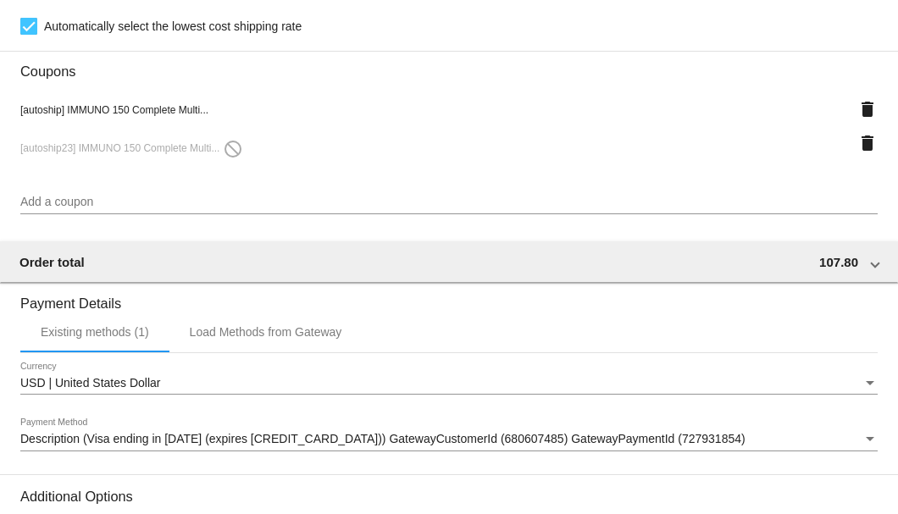
scroll to position [1242, 0]
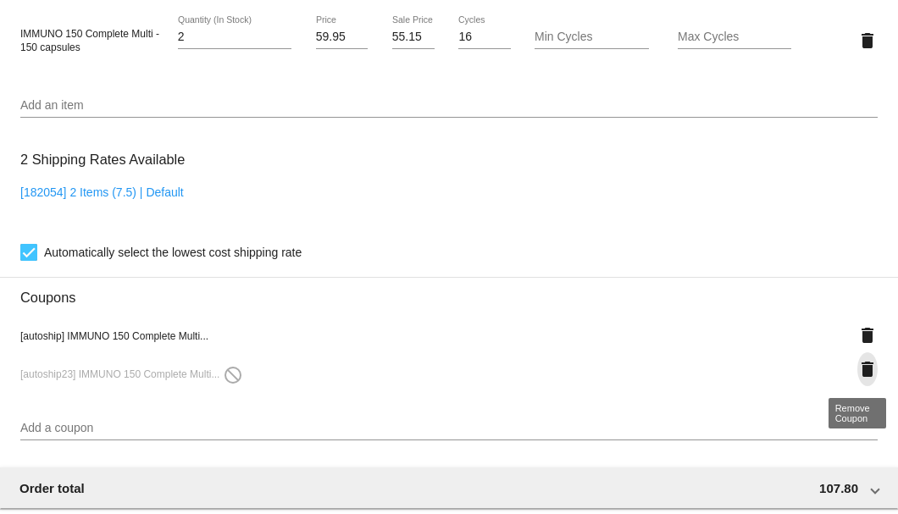
click at [859, 367] on mat-icon "delete" at bounding box center [868, 369] width 20 height 20
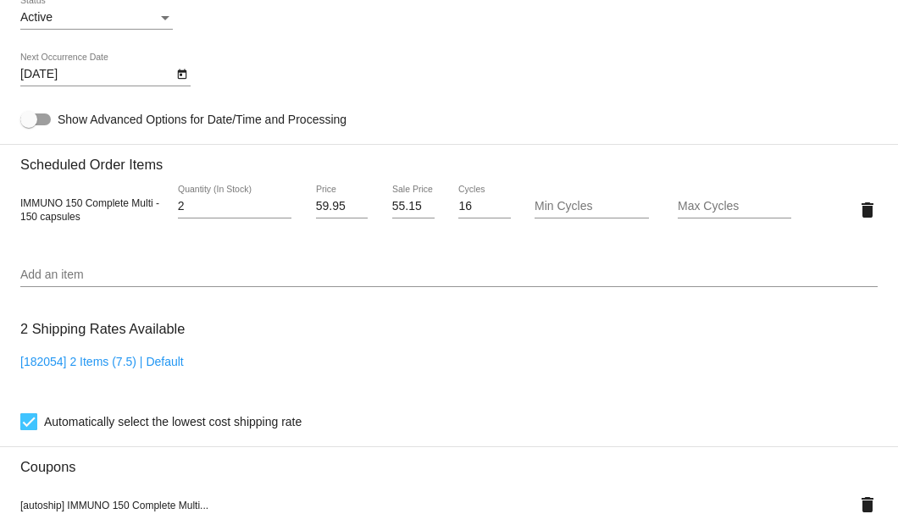
scroll to position [1186, 0]
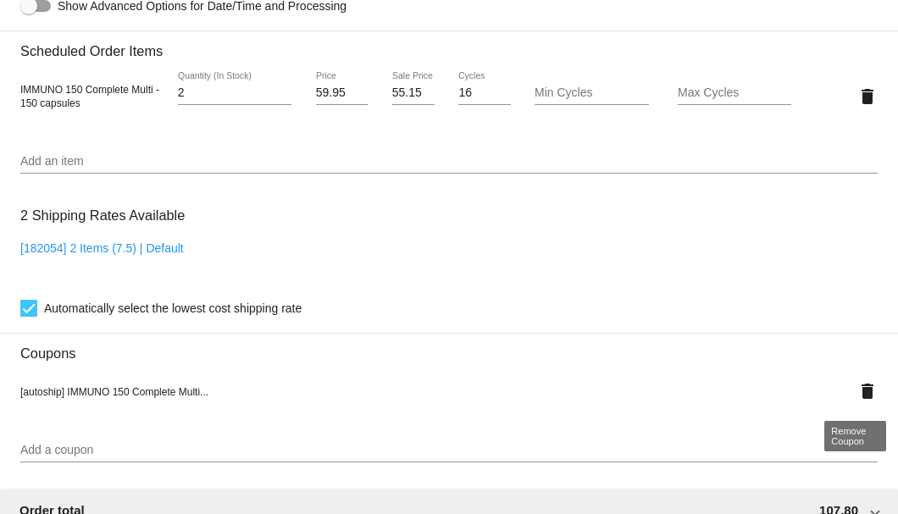
click at [858, 386] on mat-icon "delete" at bounding box center [868, 391] width 20 height 20
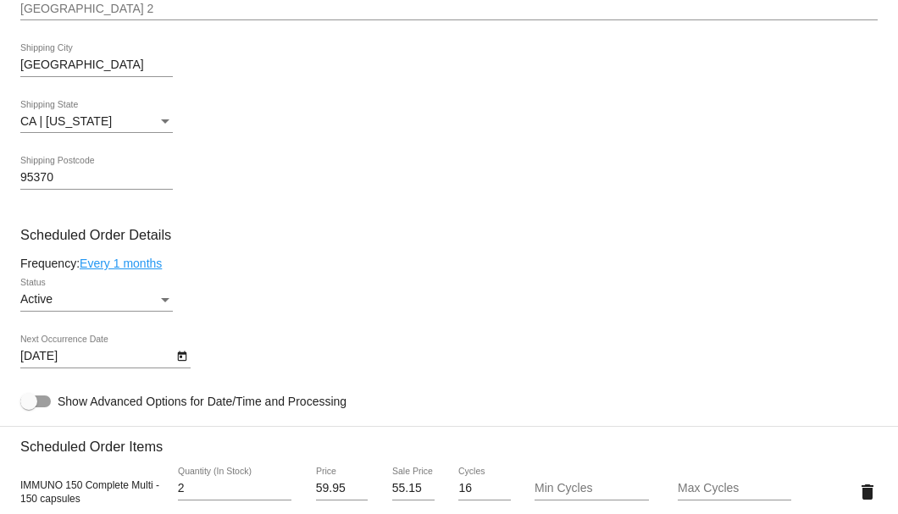
scroll to position [960, 0]
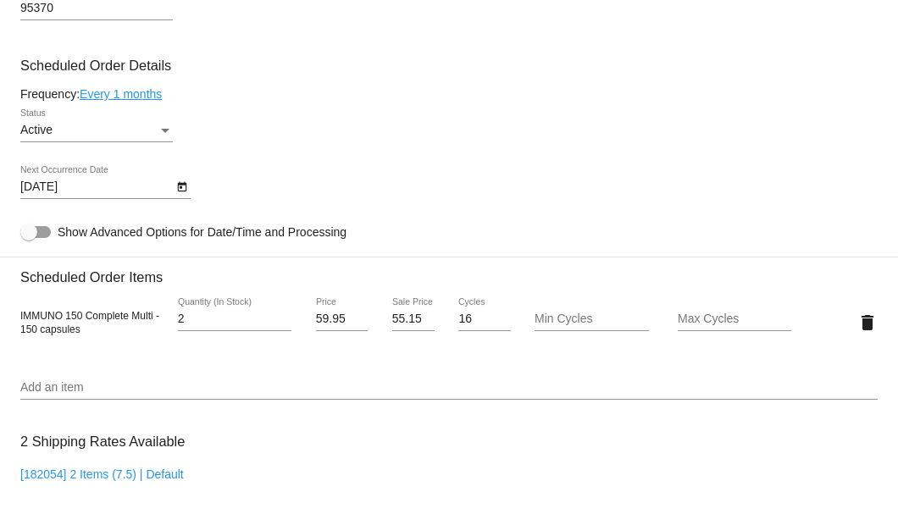
click at [393, 320] on input "55.15" at bounding box center [413, 320] width 42 height 14
type input "54.15"
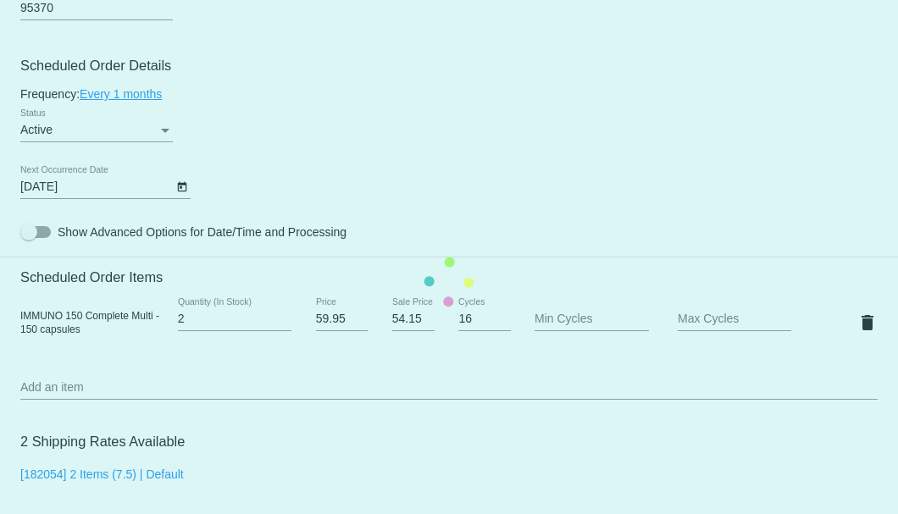
click at [427, 210] on mat-card "Customer 4913476: Patricia Bonnevier patricia.bonnevier@gmail.com Customer Ship…" at bounding box center [449, 282] width 898 height 1695
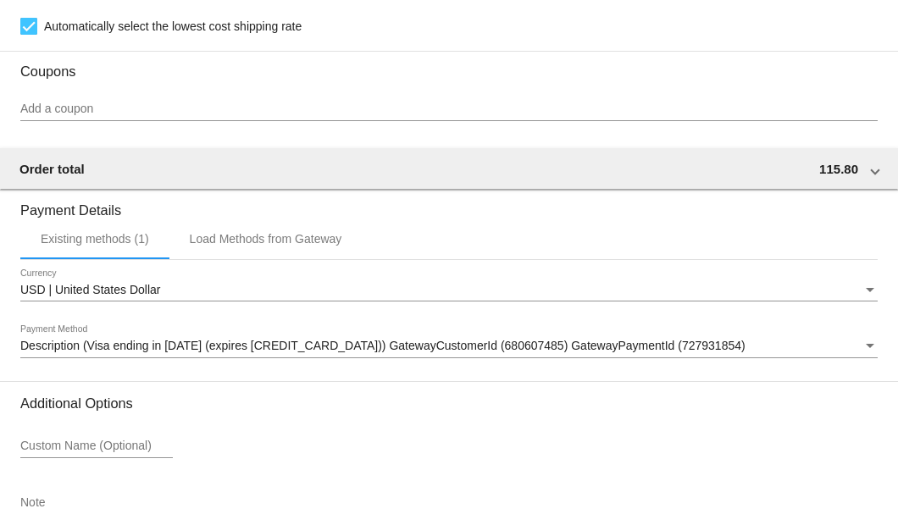
scroll to position [1576, 0]
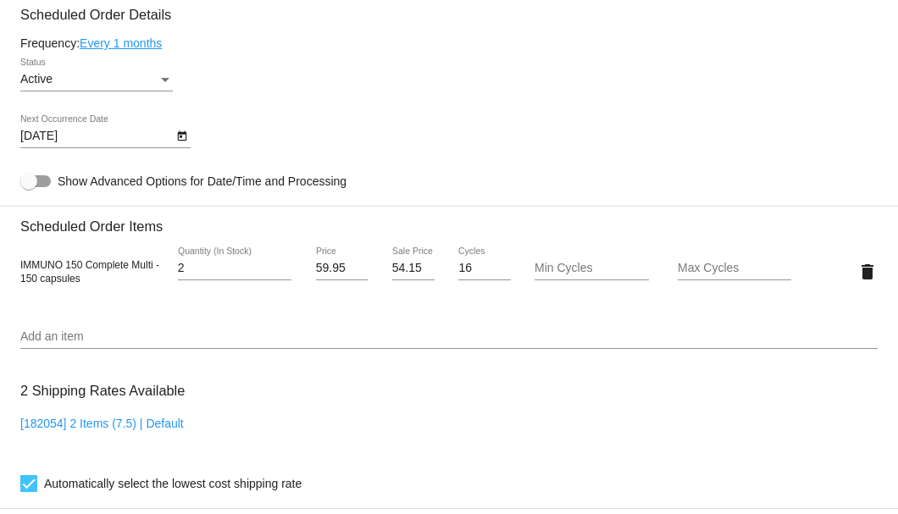
scroll to position [954, 0]
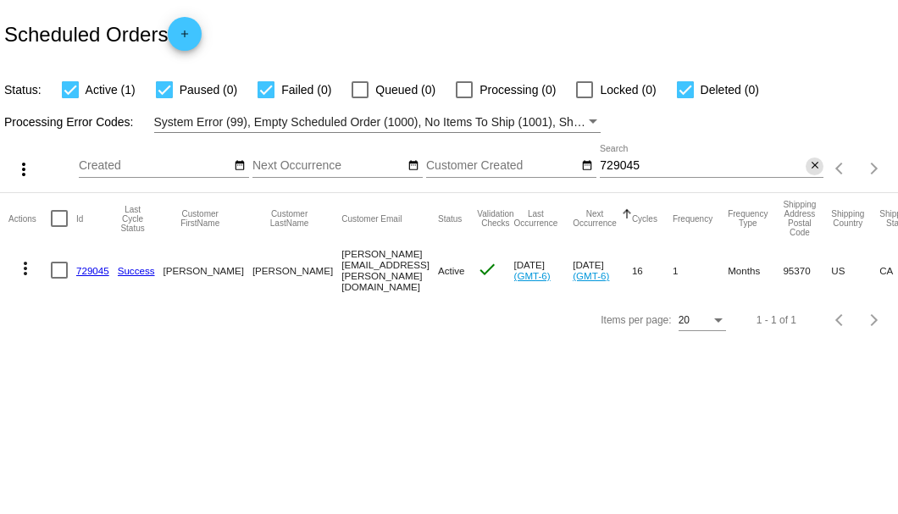
click at [812, 165] on mat-icon "close" at bounding box center [815, 166] width 12 height 14
